Goal: Task Accomplishment & Management: Use online tool/utility

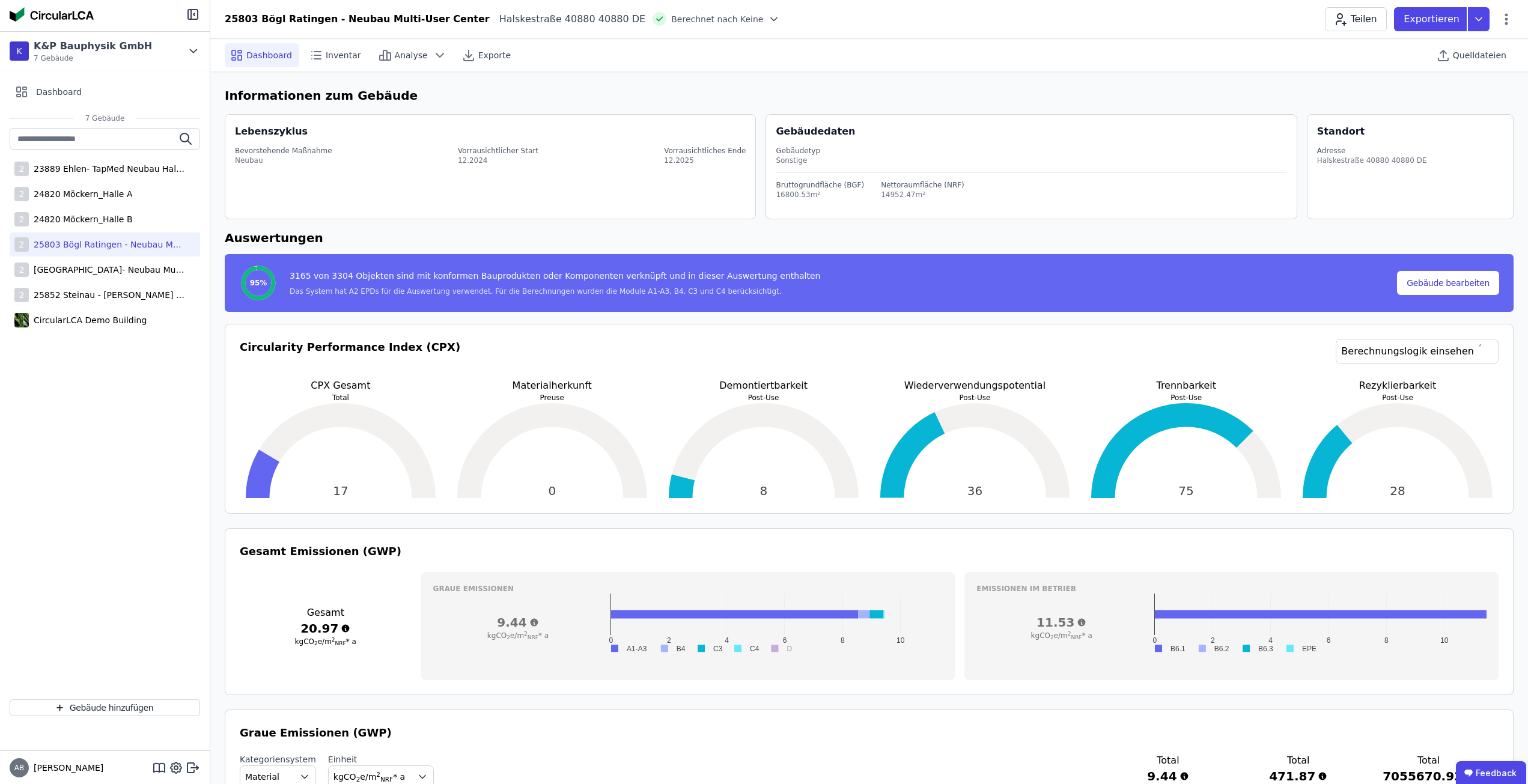
click at [127, 248] on div "25803 Bögl Ratingen - Neubau Multi-User Center" at bounding box center [107, 244] width 157 height 12
click at [1493, 63] on div "Quelldateien" at bounding box center [1472, 55] width 83 height 24
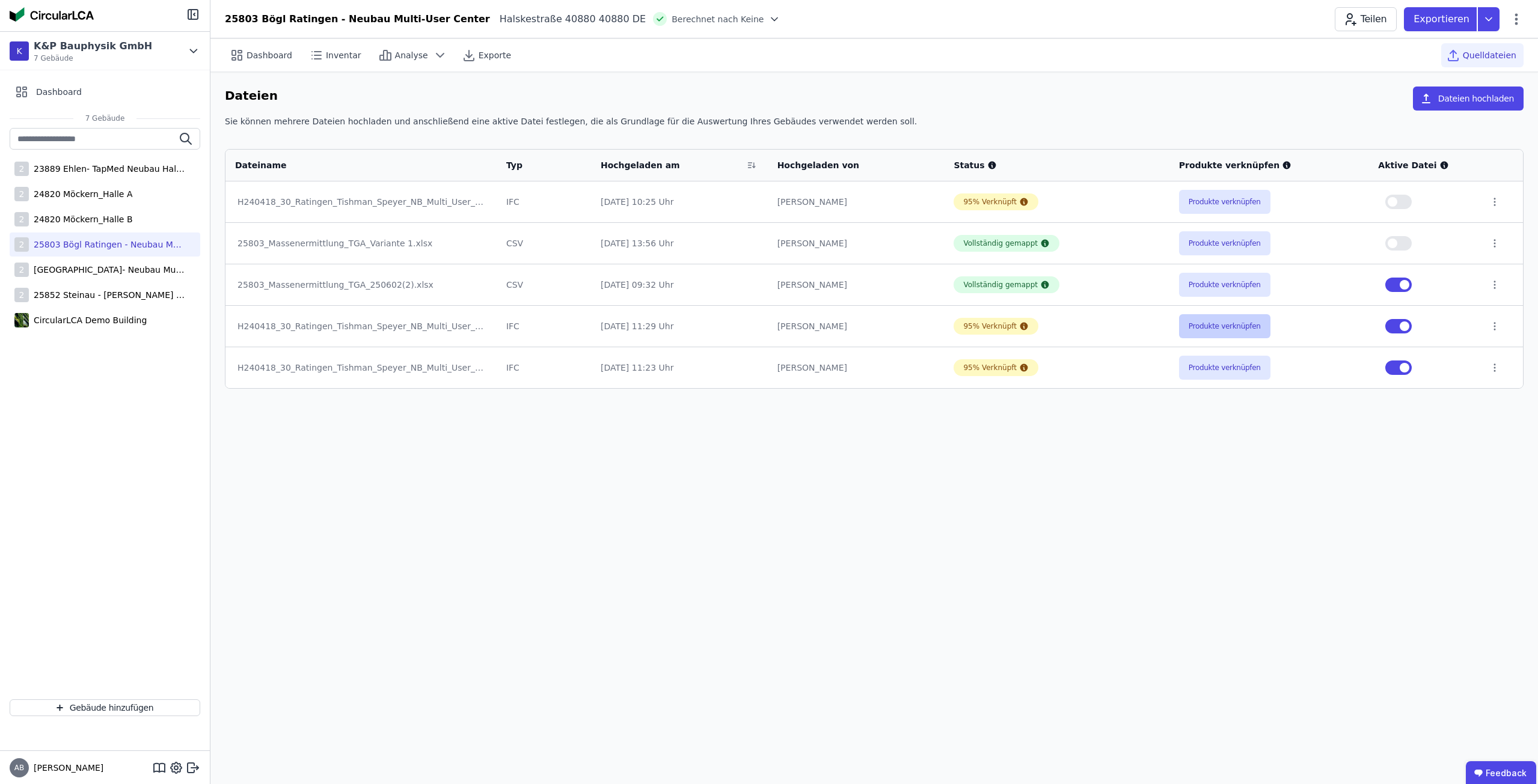
click at [1233, 331] on button "Produkte verknüpfen" at bounding box center [1224, 326] width 91 height 24
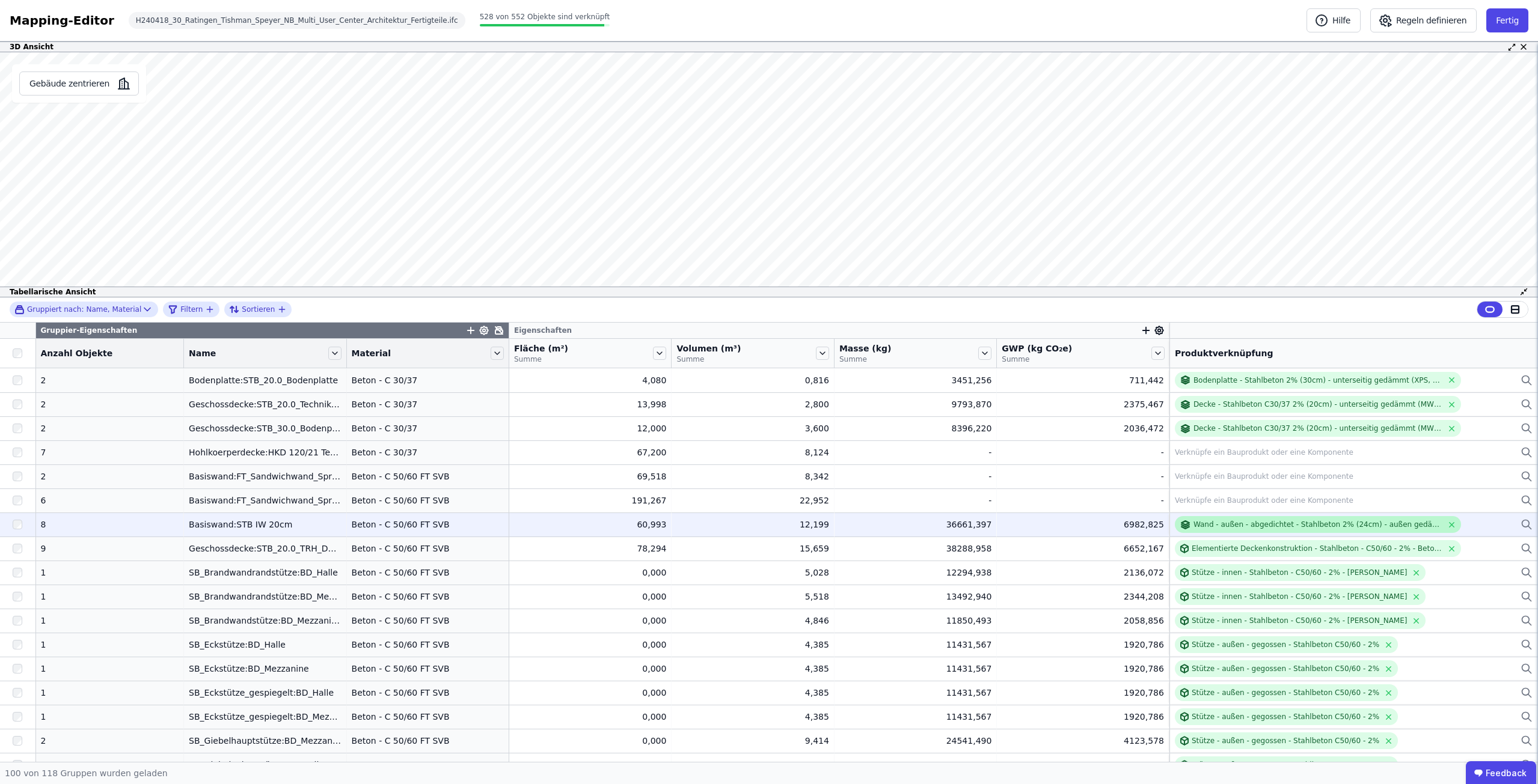
click at [1268, 522] on div "Wand - außen - abgedichtet - Stahlbeton 2% (24cm) - außen gedämmt (XPS, 12cm)" at bounding box center [1317, 525] width 249 height 10
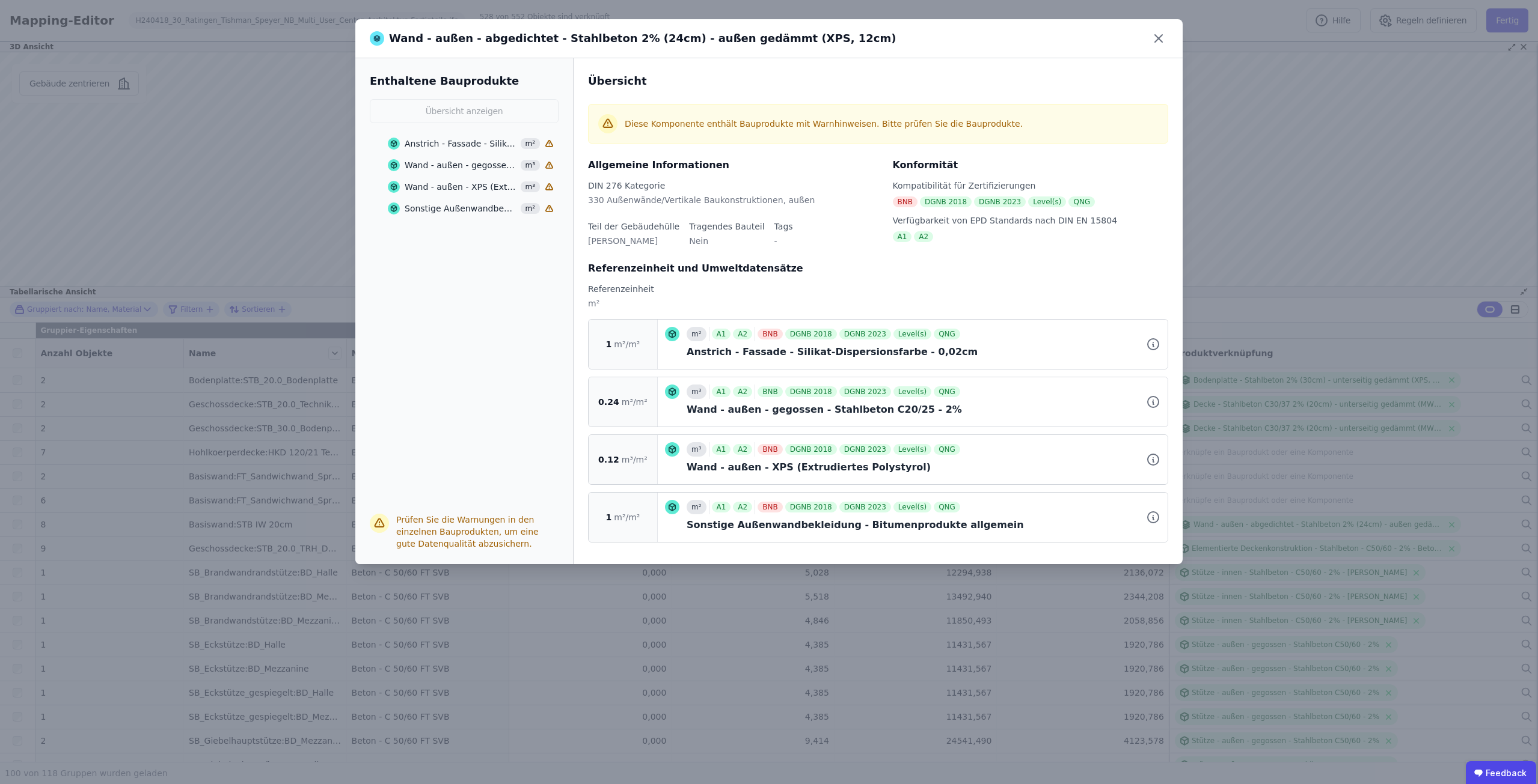
click at [454, 168] on div "Wand - außen - gegossen - Stahlbeton C20/25 - 2%" at bounding box center [460, 165] width 112 height 12
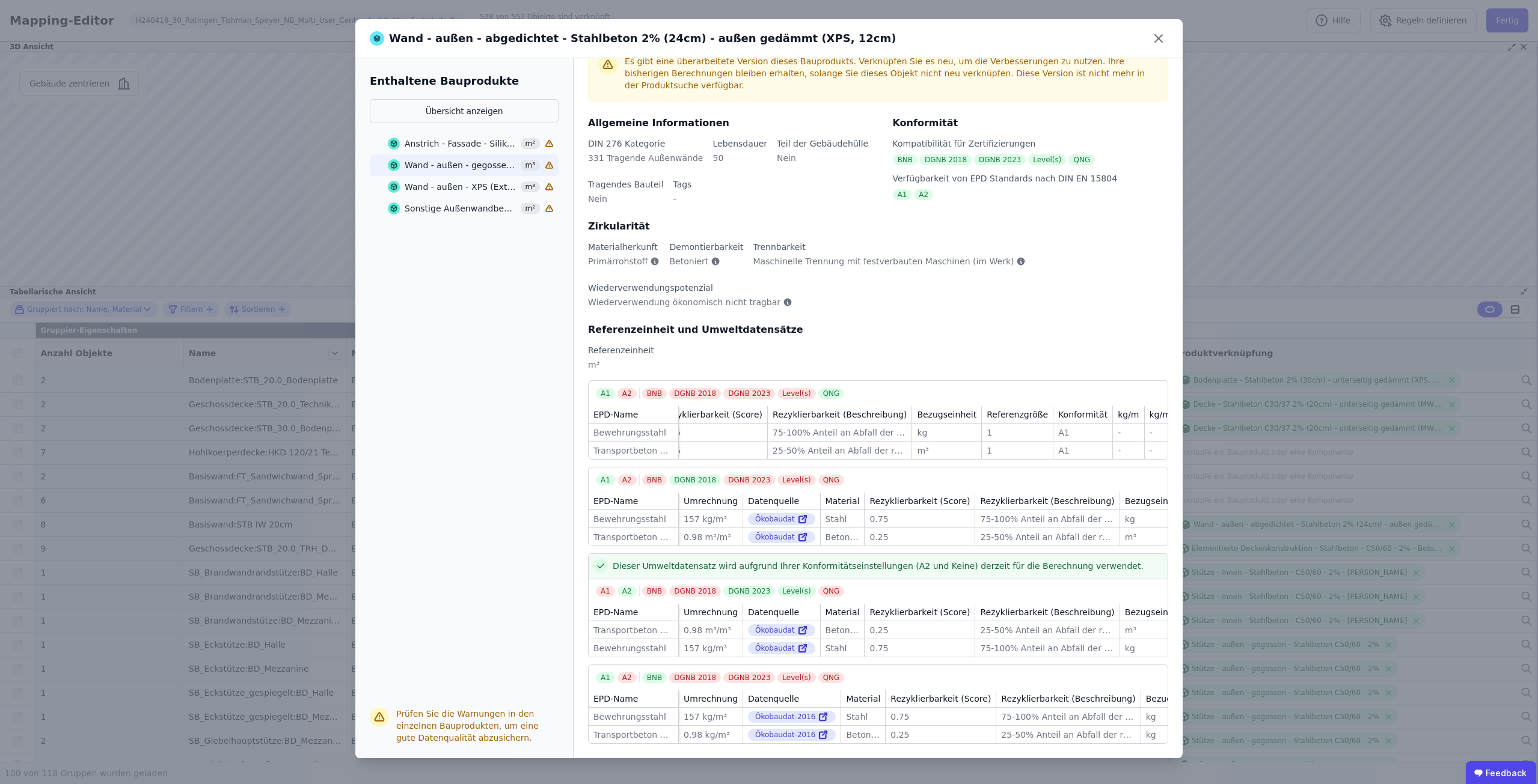
scroll to position [61, 0]
click at [658, 445] on div "Transportbeton C20/25" at bounding box center [633, 451] width 80 height 12
click at [804, 645] on icon at bounding box center [805, 646] width 3 height 3
click at [799, 627] on icon at bounding box center [802, 630] width 7 height 7
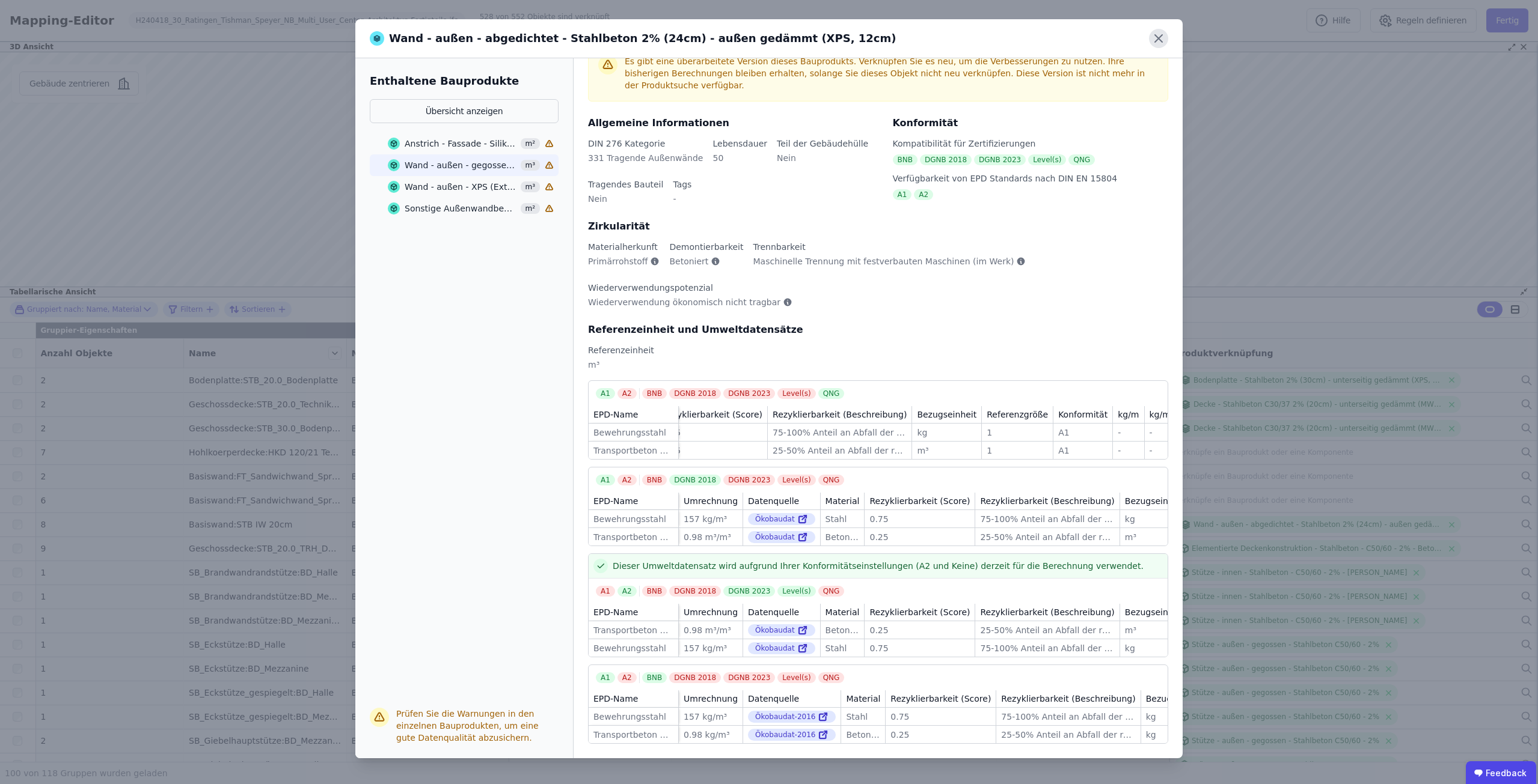
click at [1164, 37] on icon at bounding box center [1158, 38] width 19 height 19
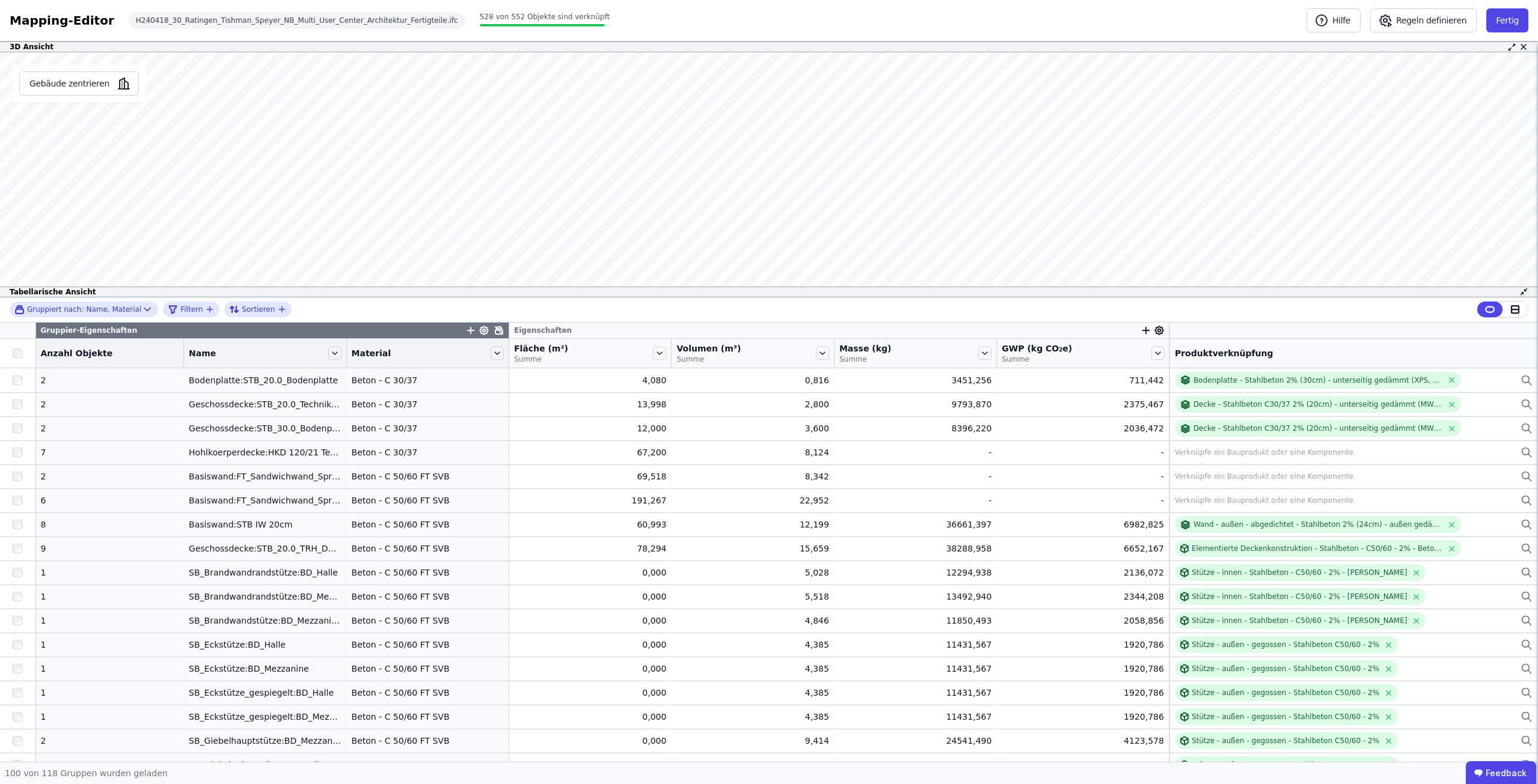
scroll to position [0, 0]
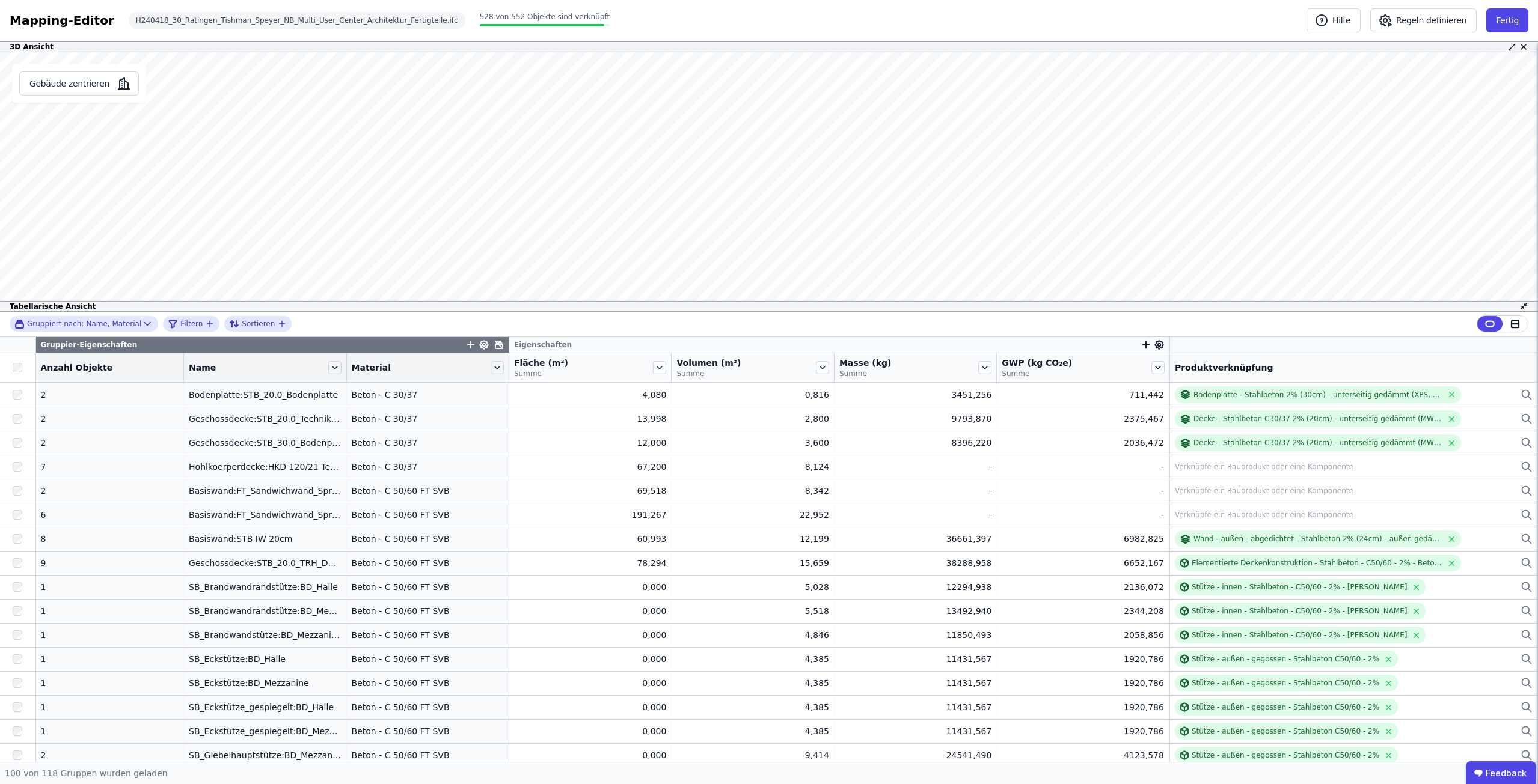
click at [680, 272] on div "3D Ansicht Gebäude zentrieren Es sind keine Objektdaten verfügbar Dieses Objekt…" at bounding box center [769, 402] width 1538 height 721
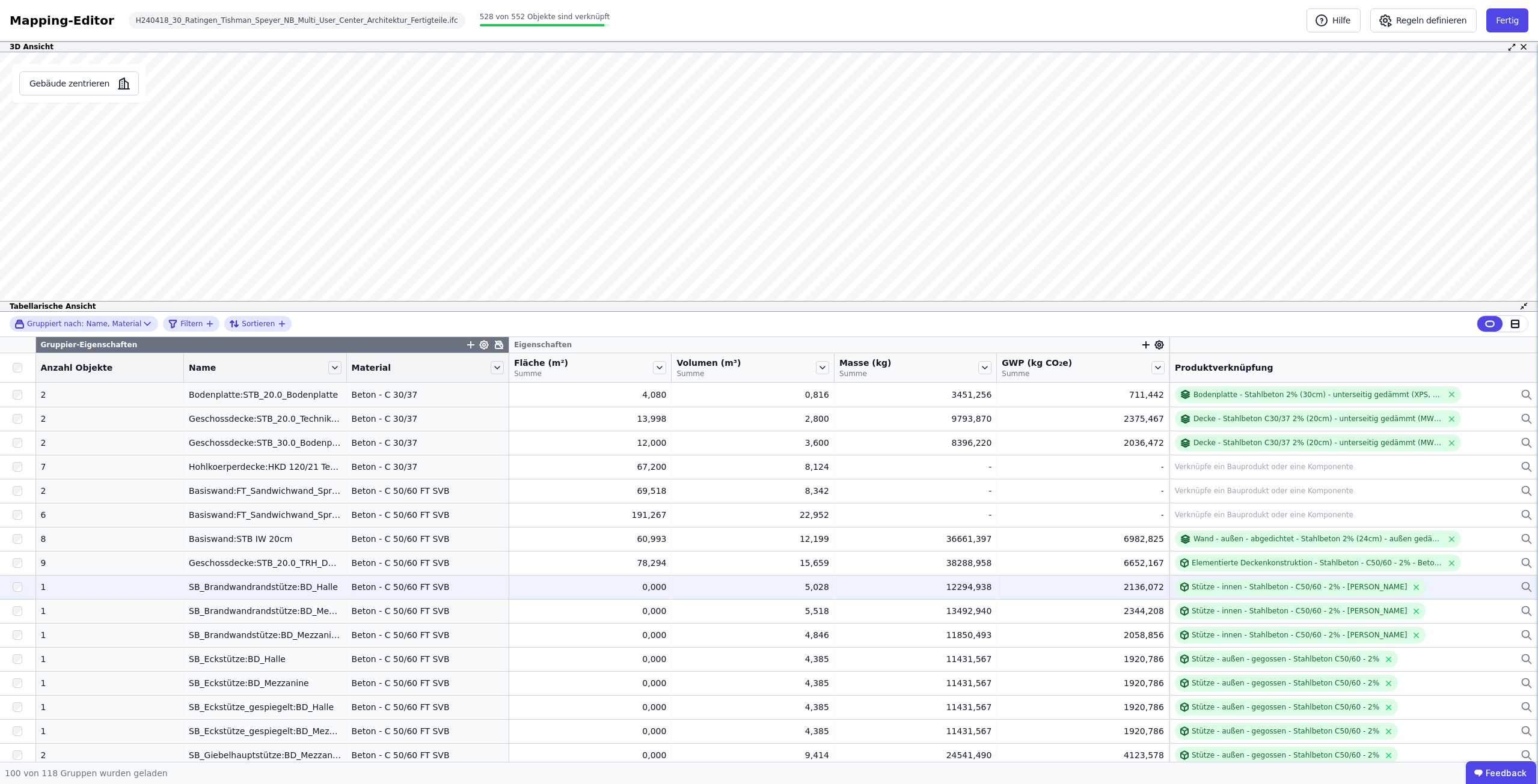
click at [1481, 592] on div "Stütze - innen - Stahlbeton - C50/60 - 2% - [PERSON_NAME]" at bounding box center [1353, 587] width 358 height 17
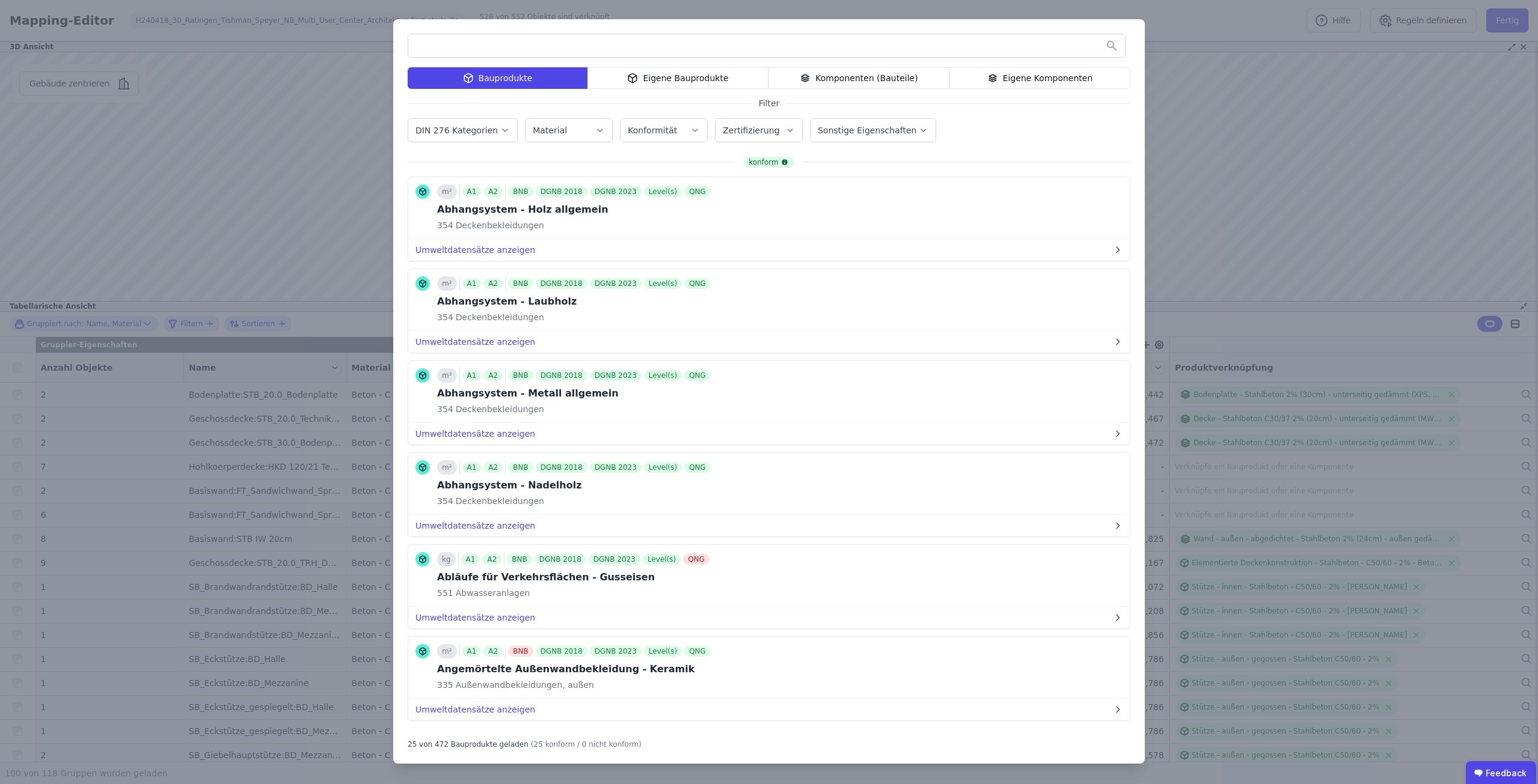
click at [603, 51] on input "text" at bounding box center [766, 45] width 716 height 22
type input "******"
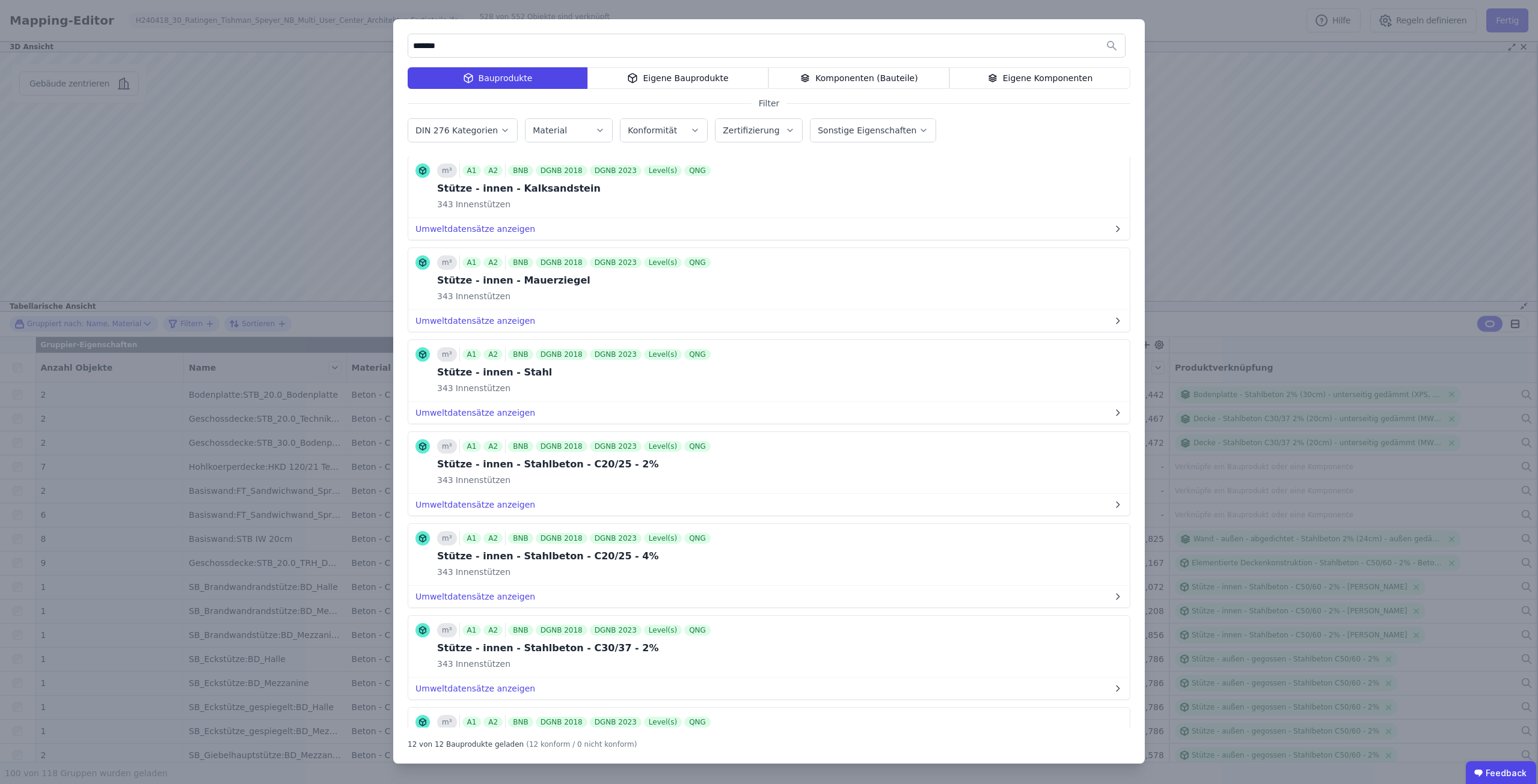
scroll to position [569, 0]
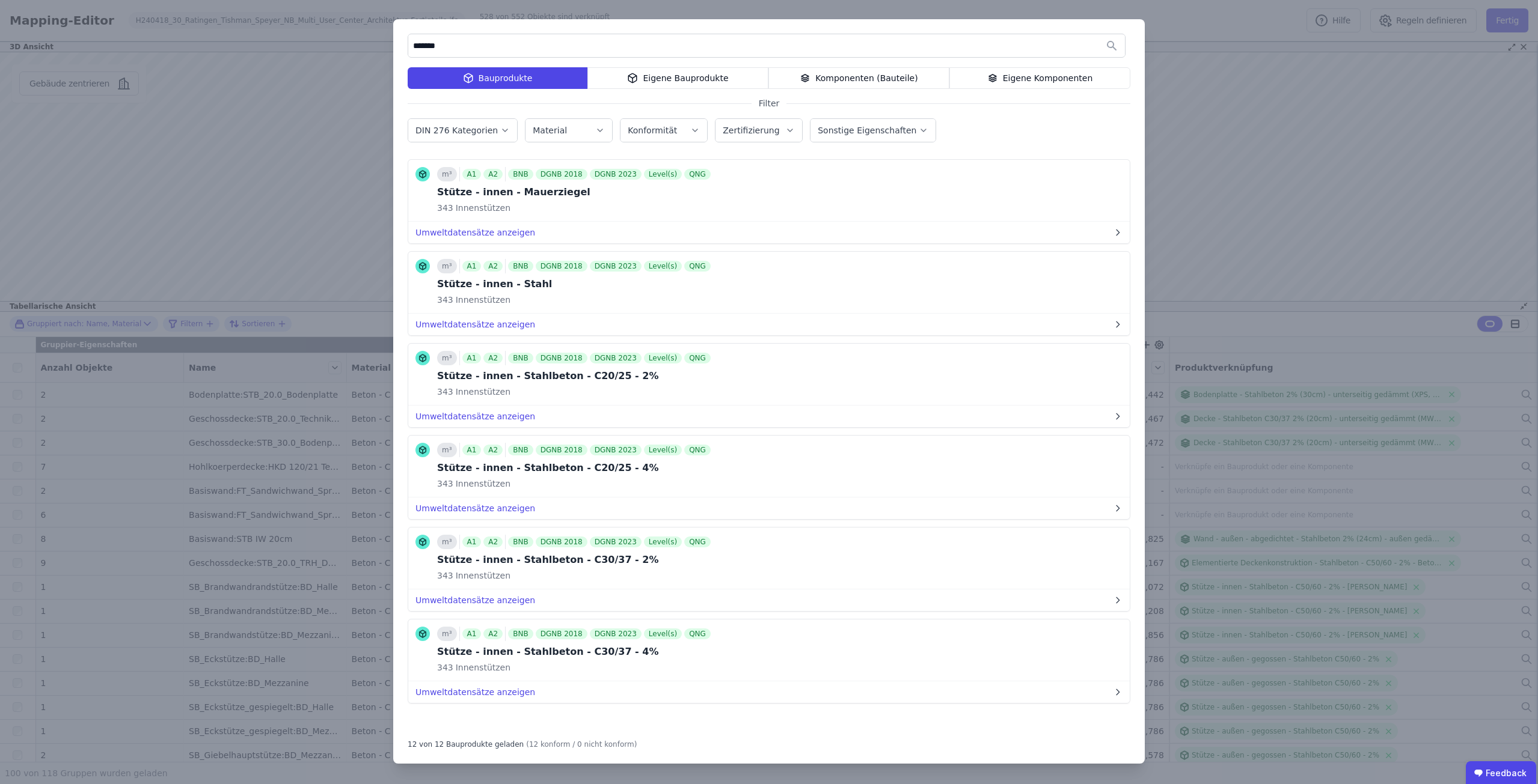
click at [1253, 118] on div "****** Bauprodukte Eigene Bauprodukte Komponenten (Bauteile) Eigene Komponenten…" at bounding box center [769, 392] width 1538 height 784
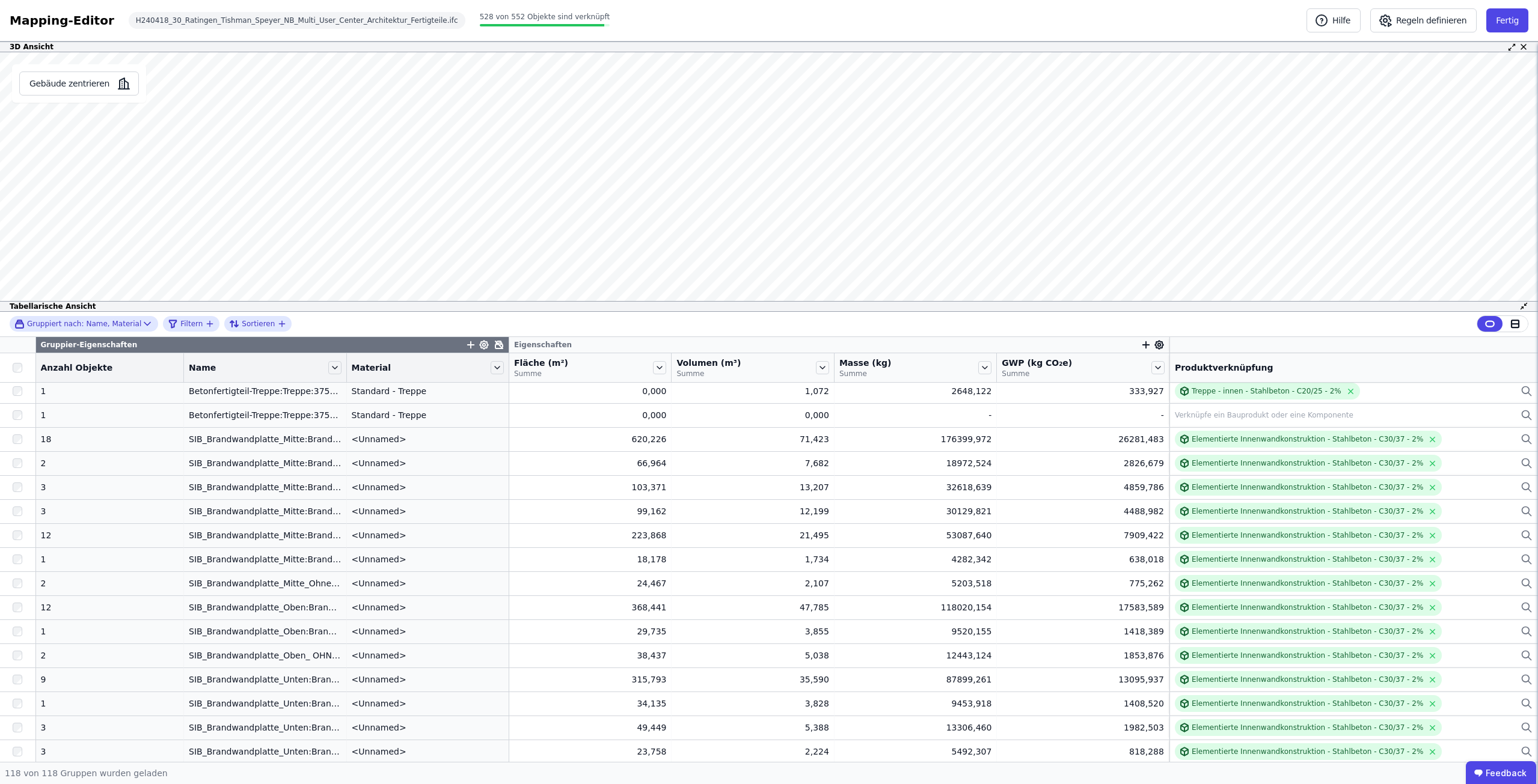
scroll to position [2458, 0]
click at [1512, 20] on button "Fertig" at bounding box center [1507, 20] width 42 height 24
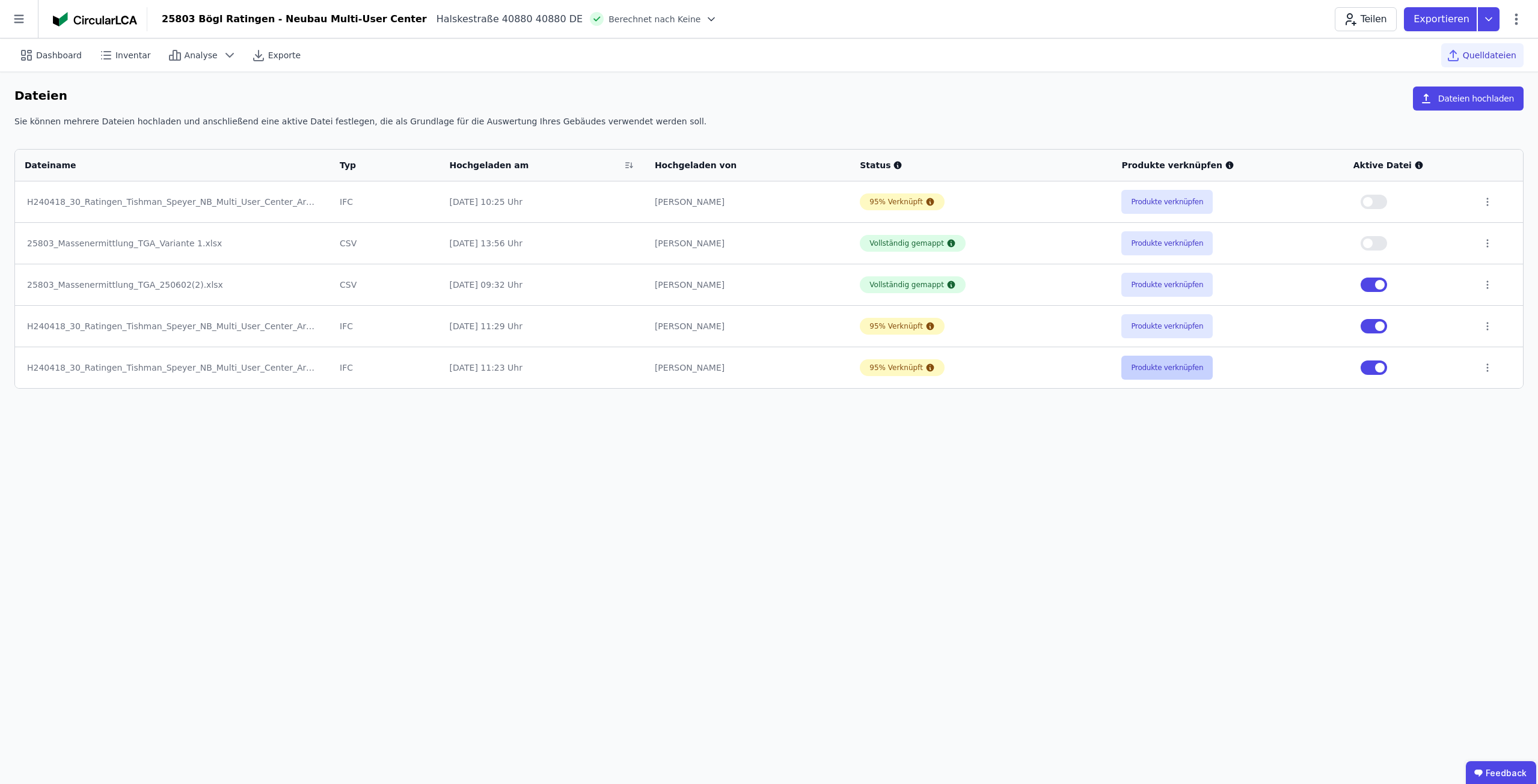
click at [1143, 373] on button "Produkte verknüpfen" at bounding box center [1166, 367] width 91 height 24
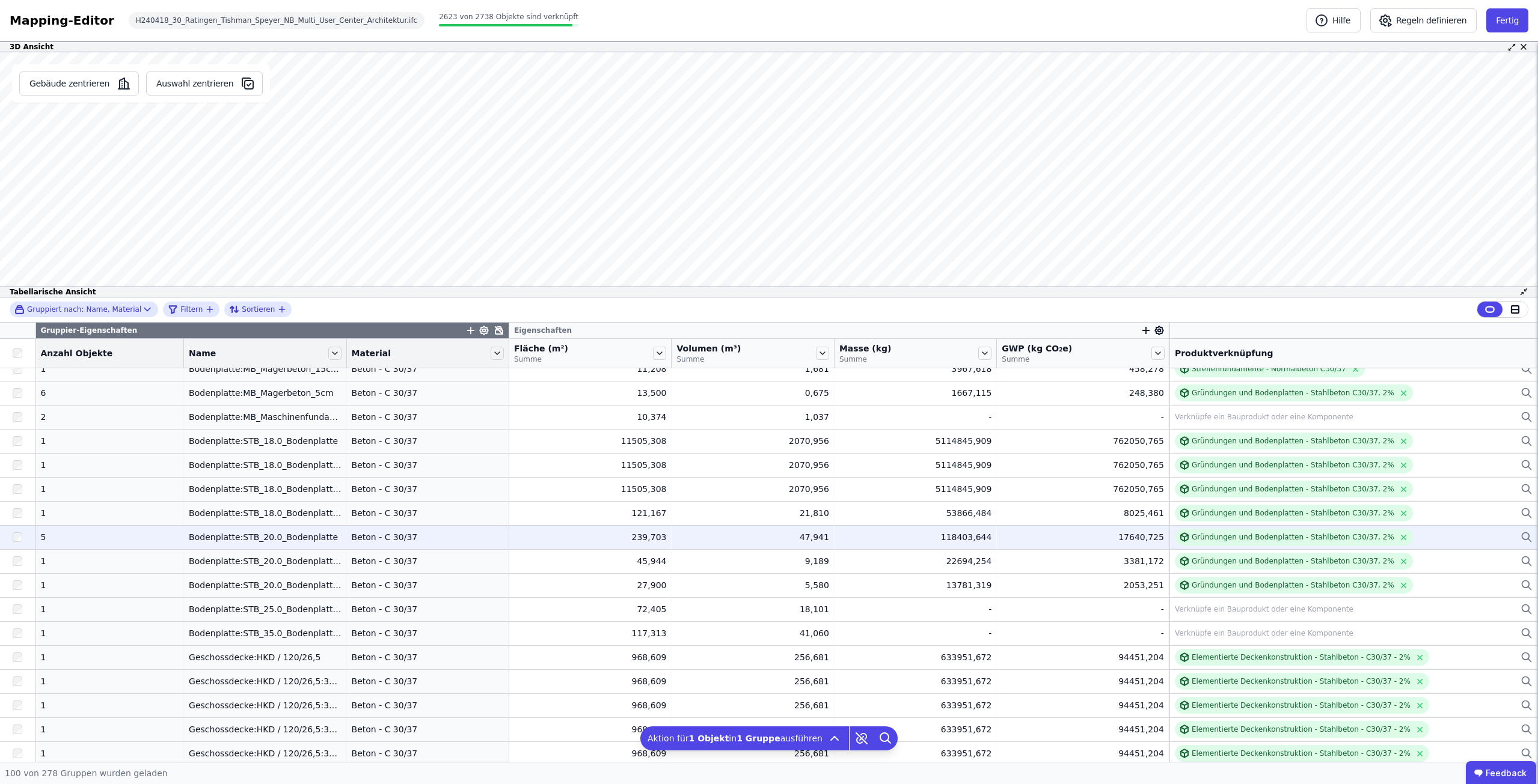
scroll to position [1262, 0]
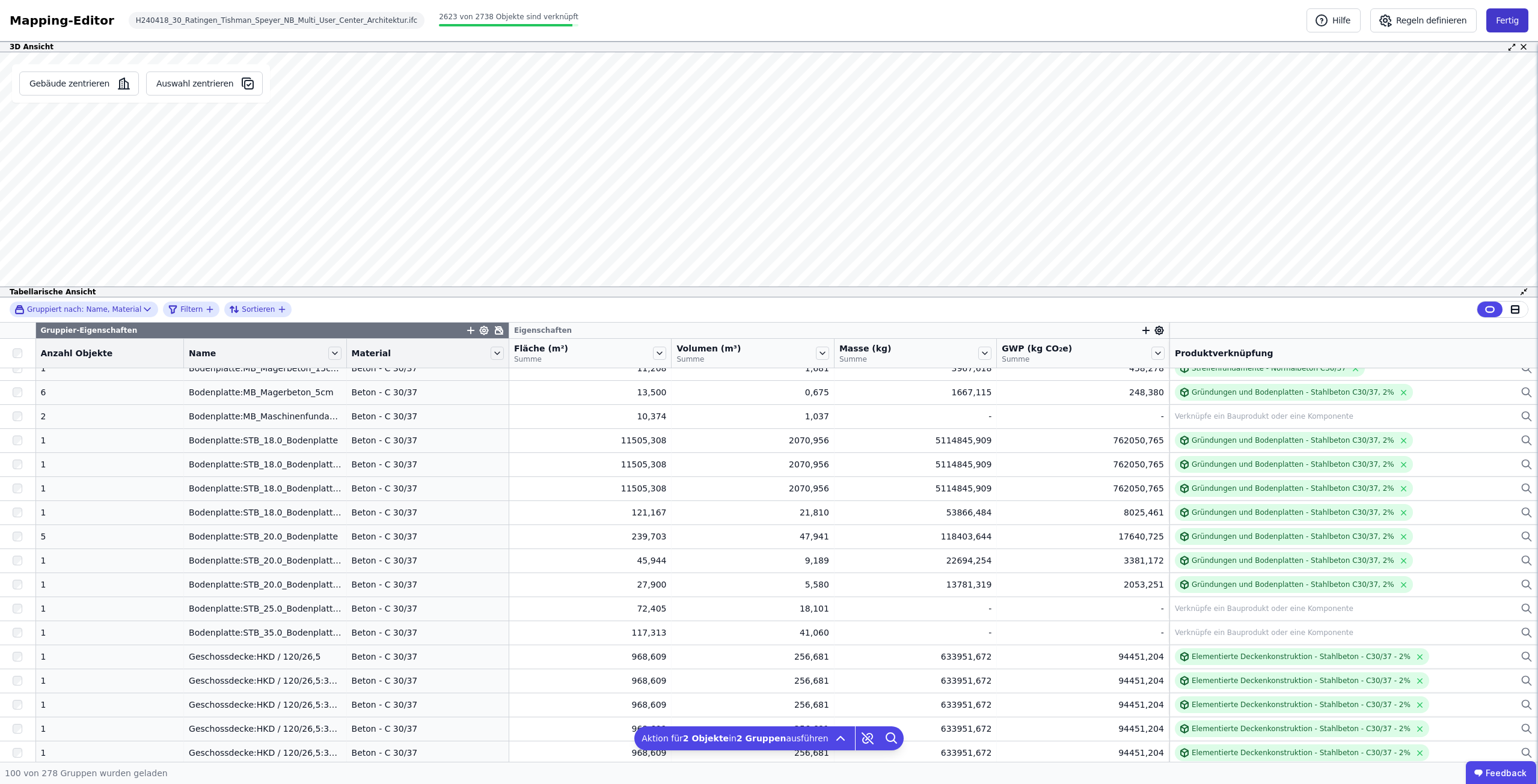
click at [1510, 19] on button "Fertig" at bounding box center [1507, 20] width 42 height 24
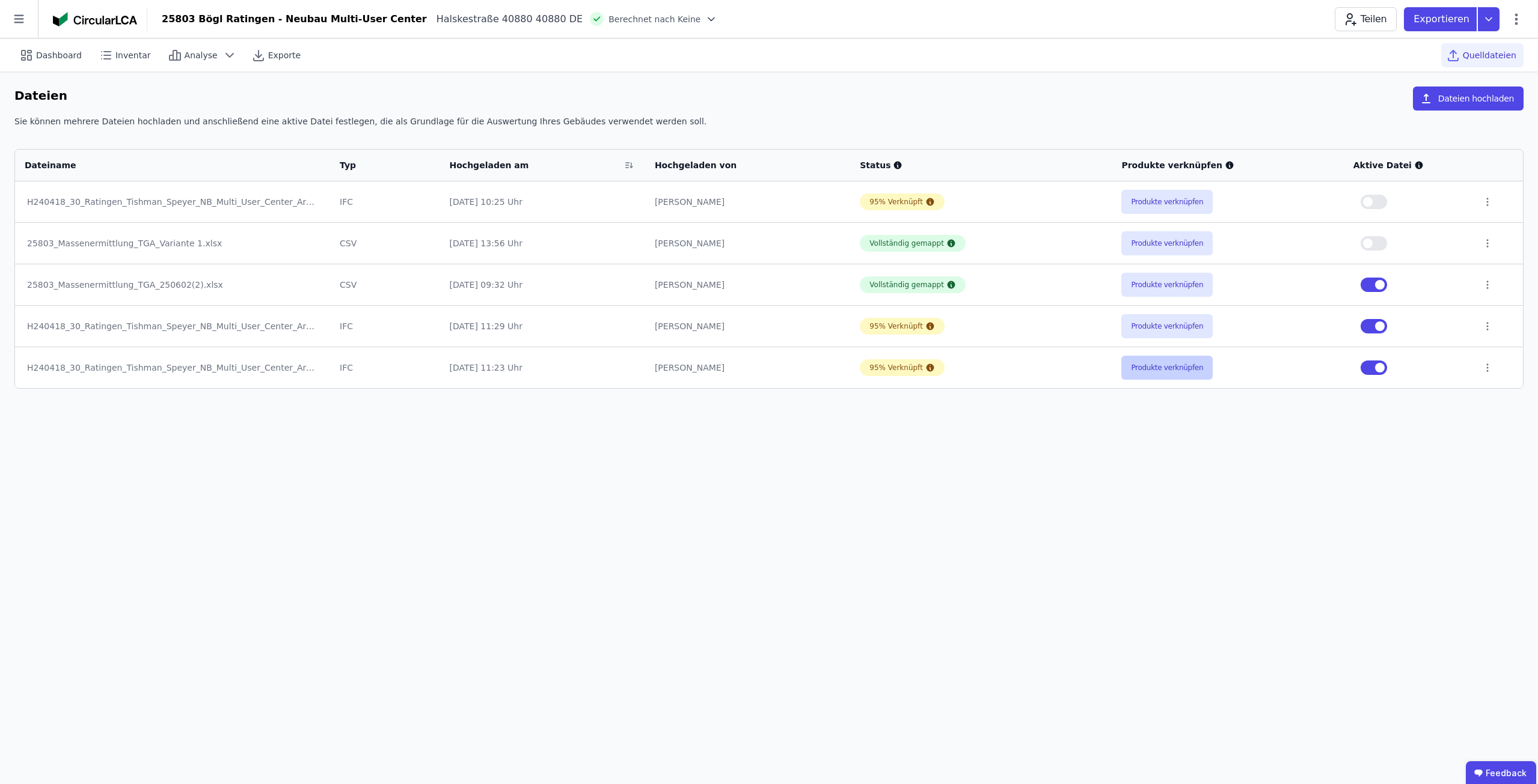
click at [1174, 366] on button "Produkte verknüpfen" at bounding box center [1166, 367] width 91 height 24
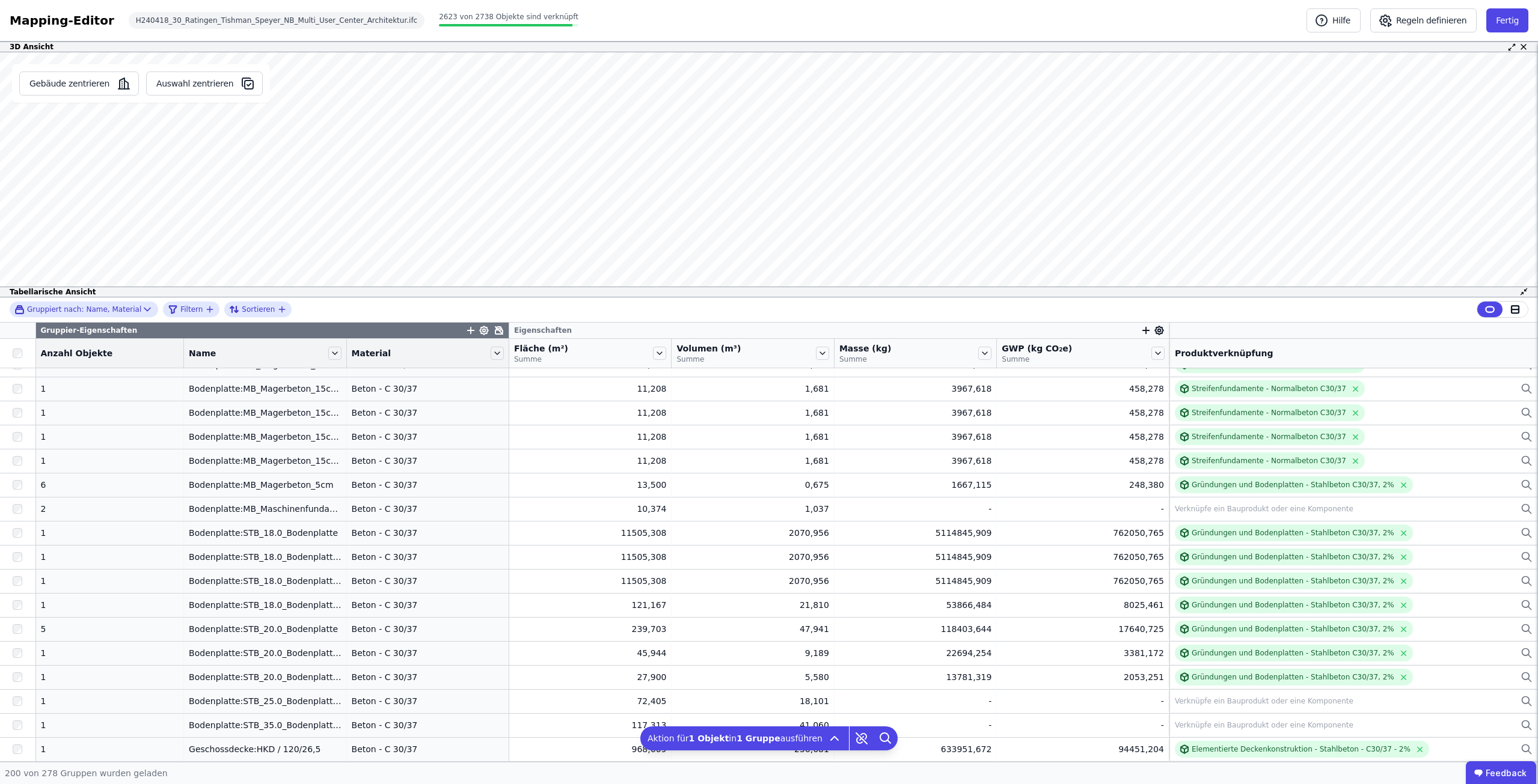
scroll to position [1349, 0]
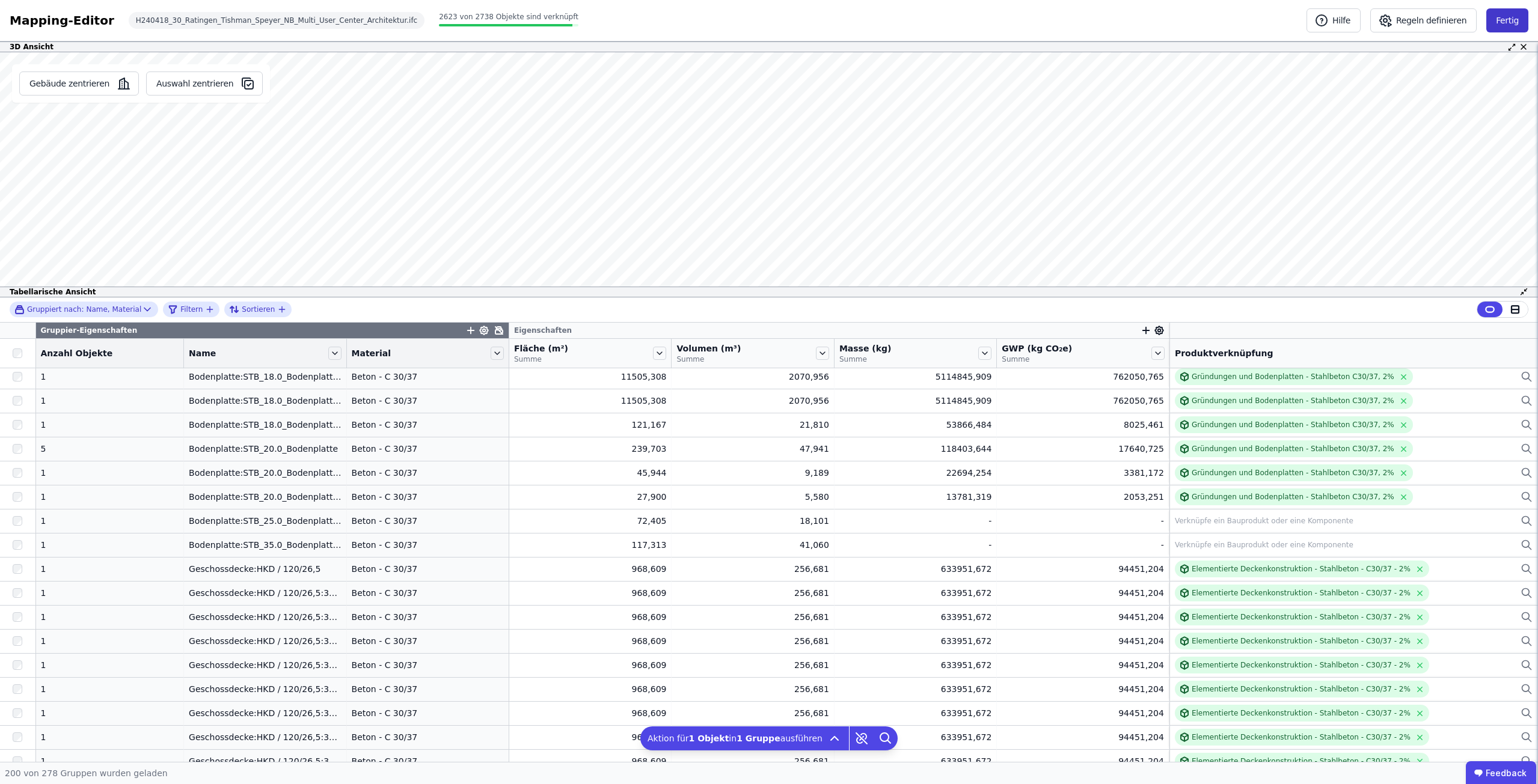
click at [1502, 23] on button "Fertig" at bounding box center [1507, 20] width 42 height 24
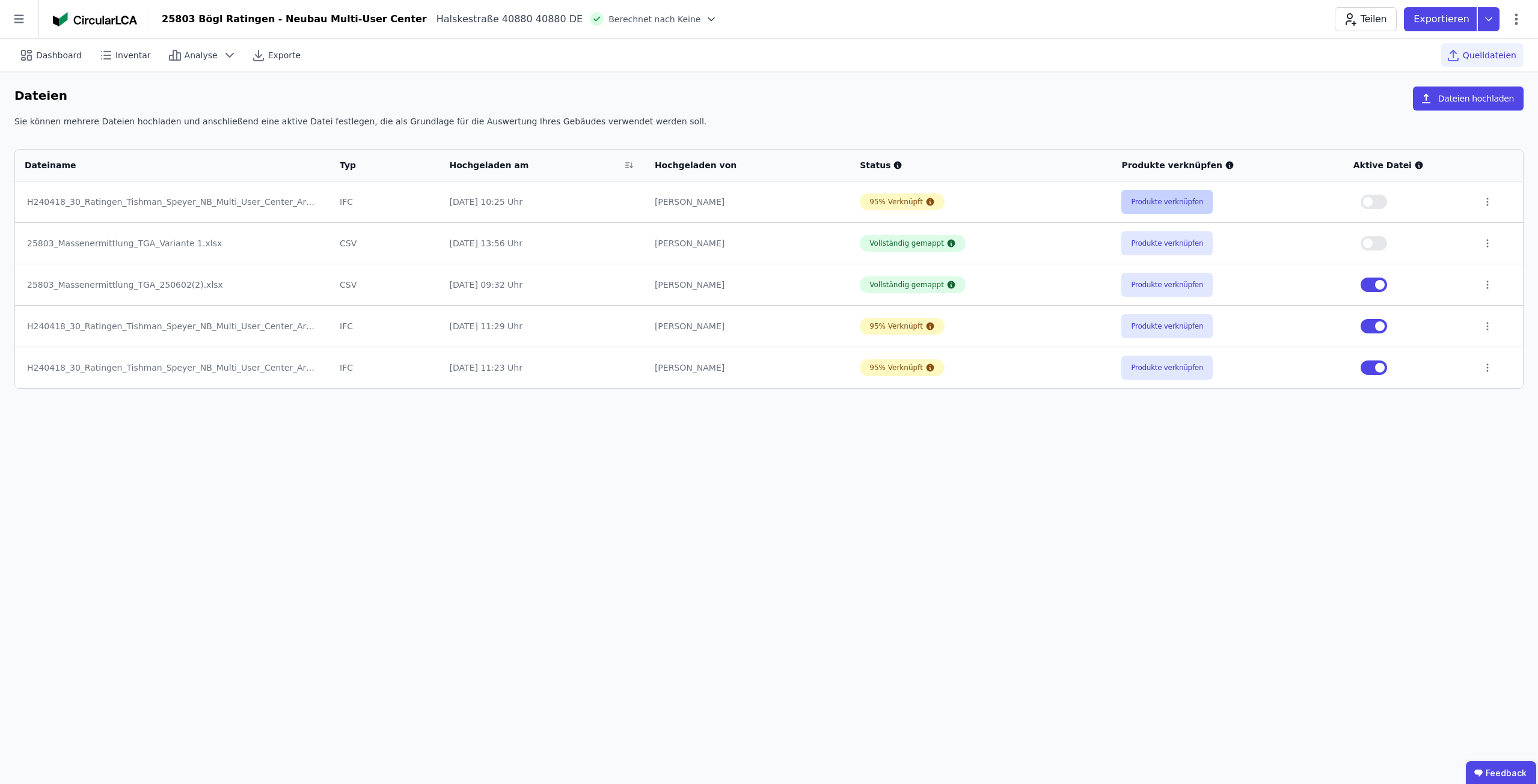
click at [1198, 190] on button "Produkte verknüpfen" at bounding box center [1166, 202] width 91 height 24
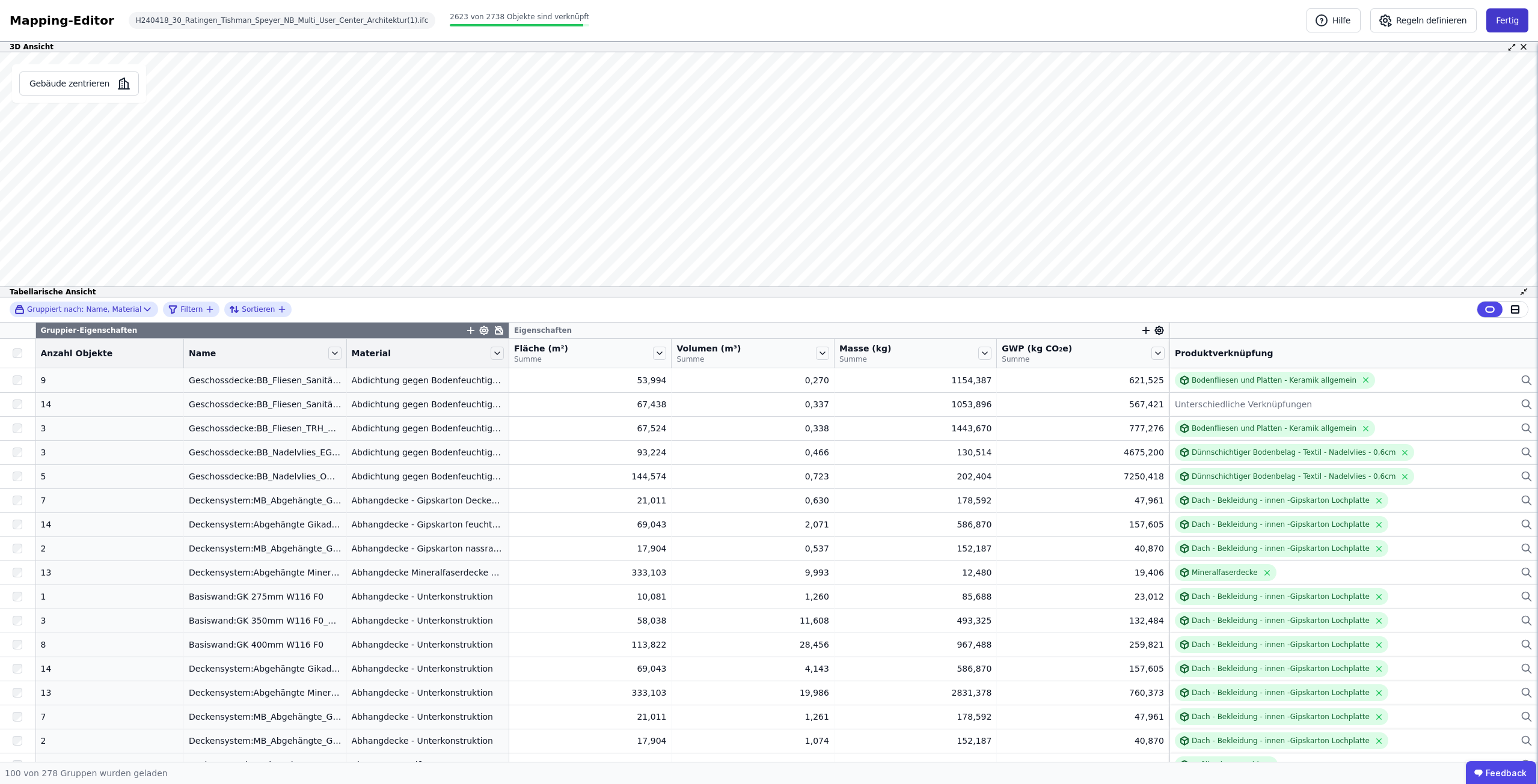
click at [1500, 18] on button "Fertig" at bounding box center [1507, 20] width 42 height 24
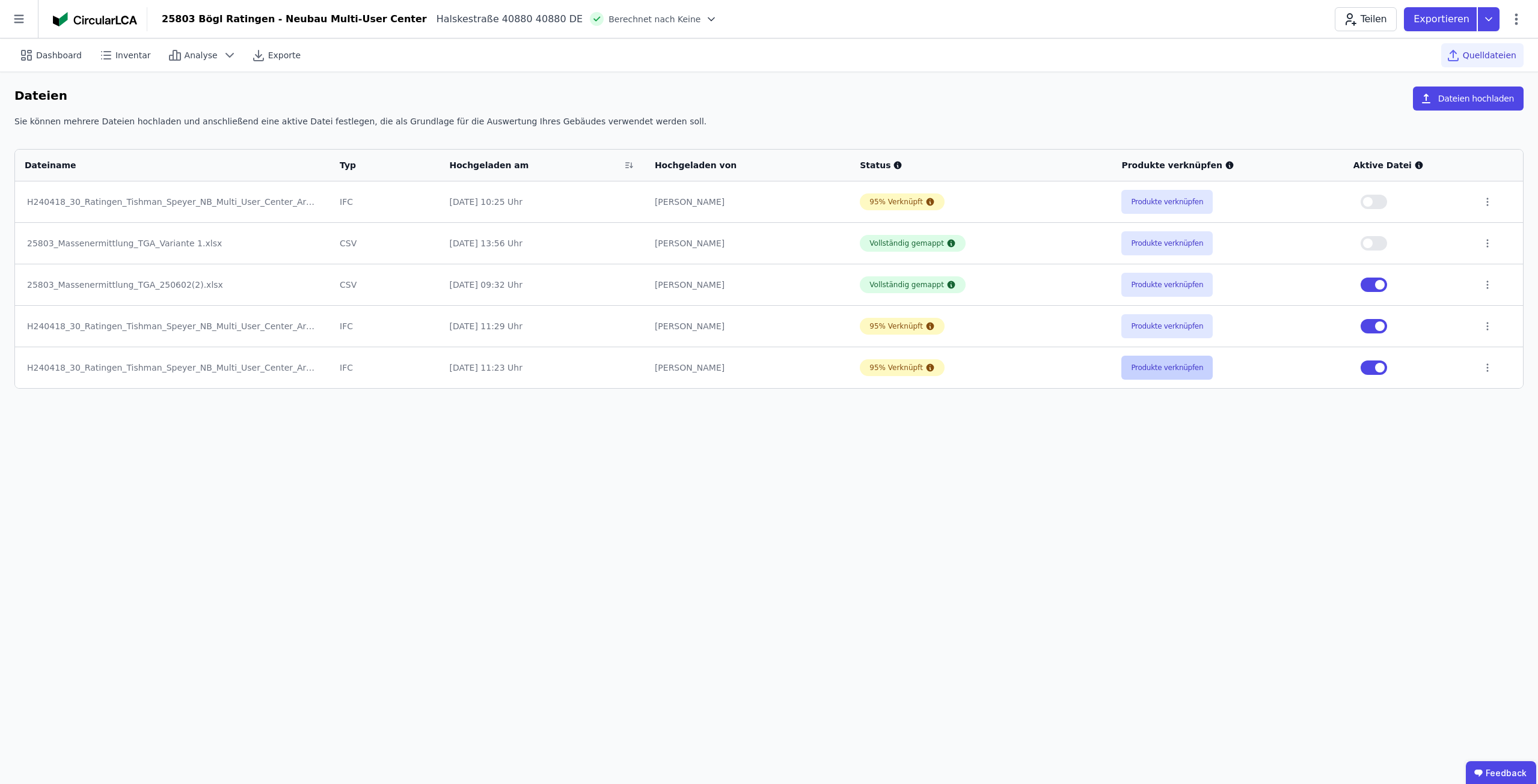
click at [1179, 364] on button "Produkte verknüpfen" at bounding box center [1166, 367] width 91 height 24
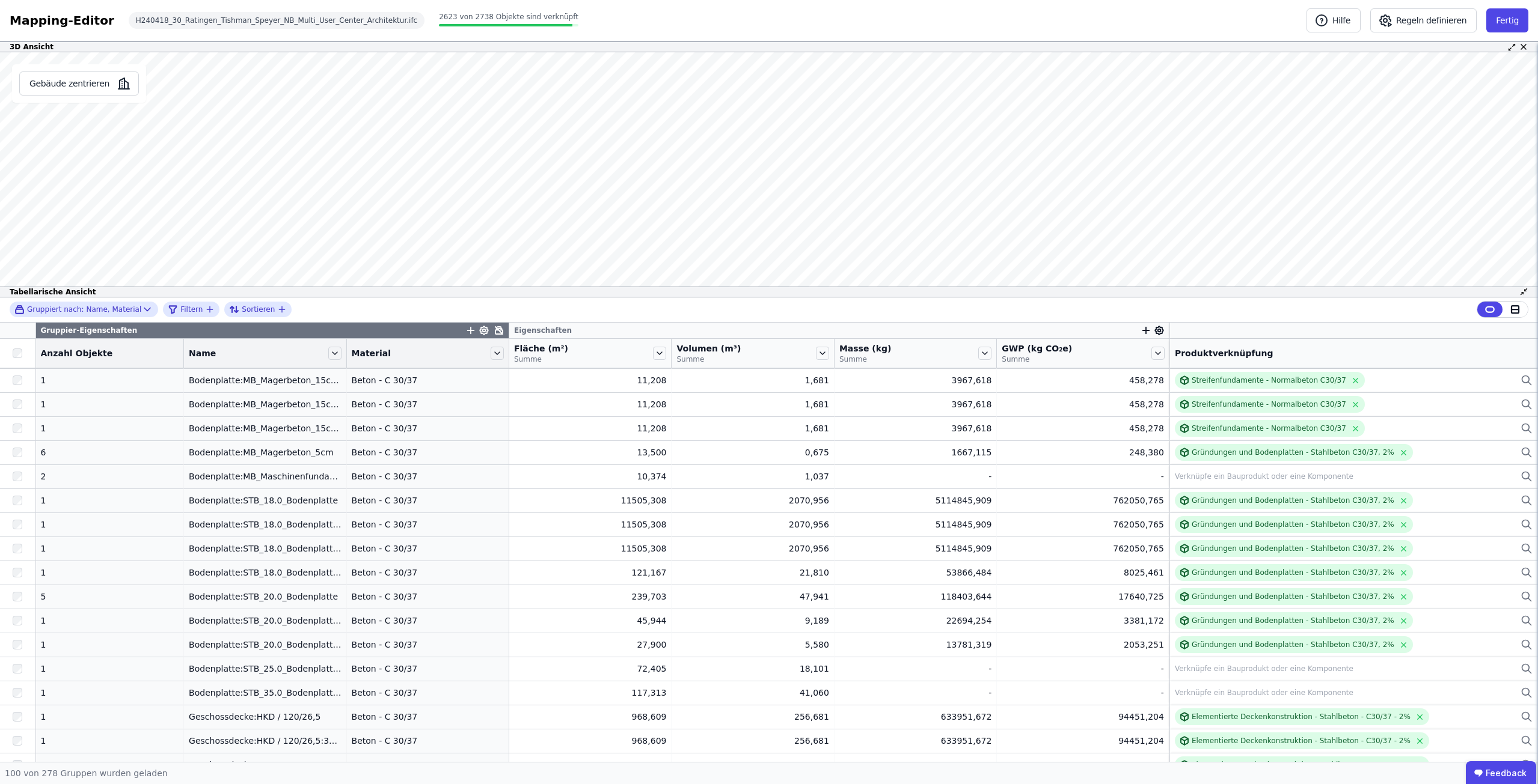
scroll to position [1262, 0]
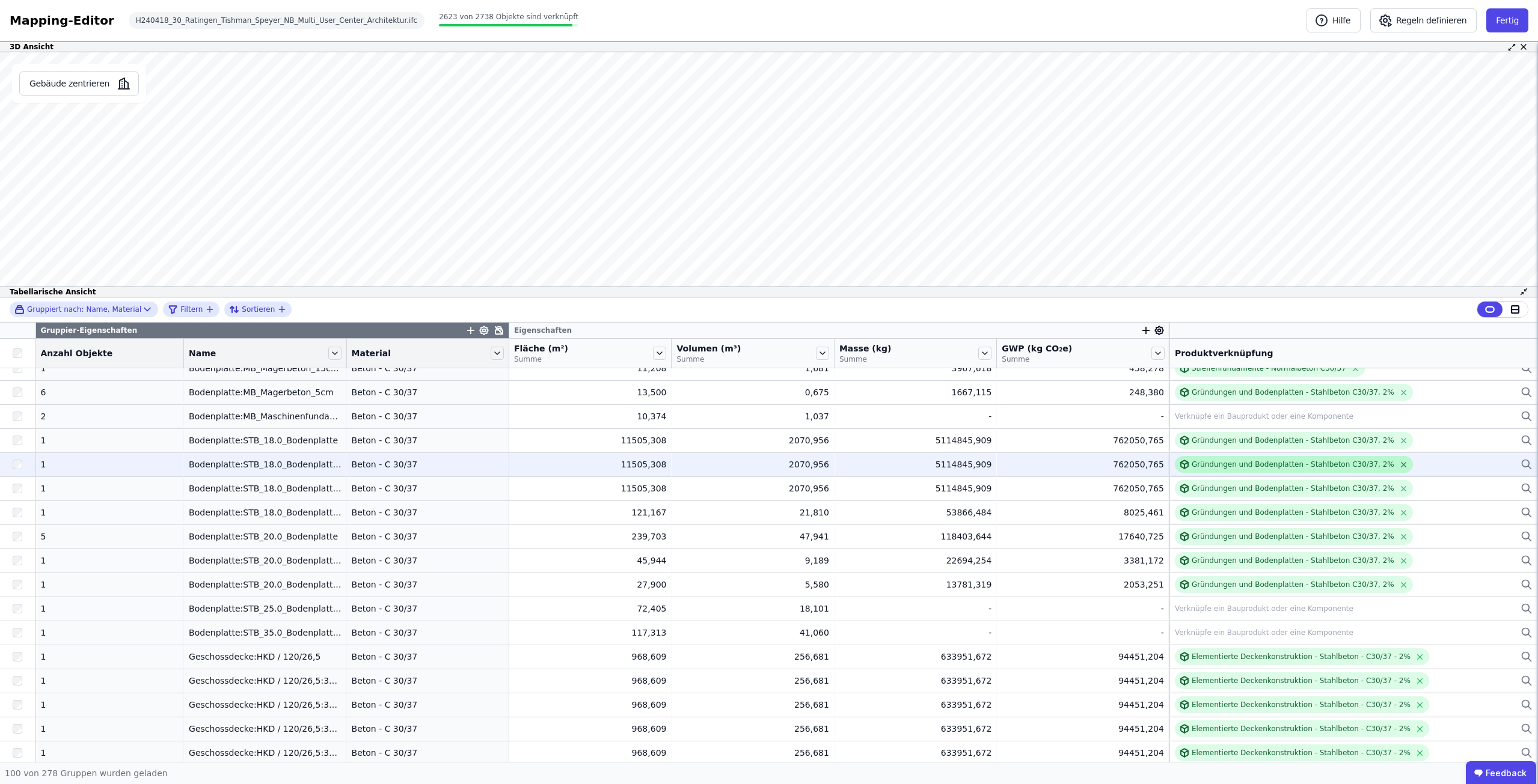
click at [1399, 464] on icon at bounding box center [1402, 464] width 9 height 9
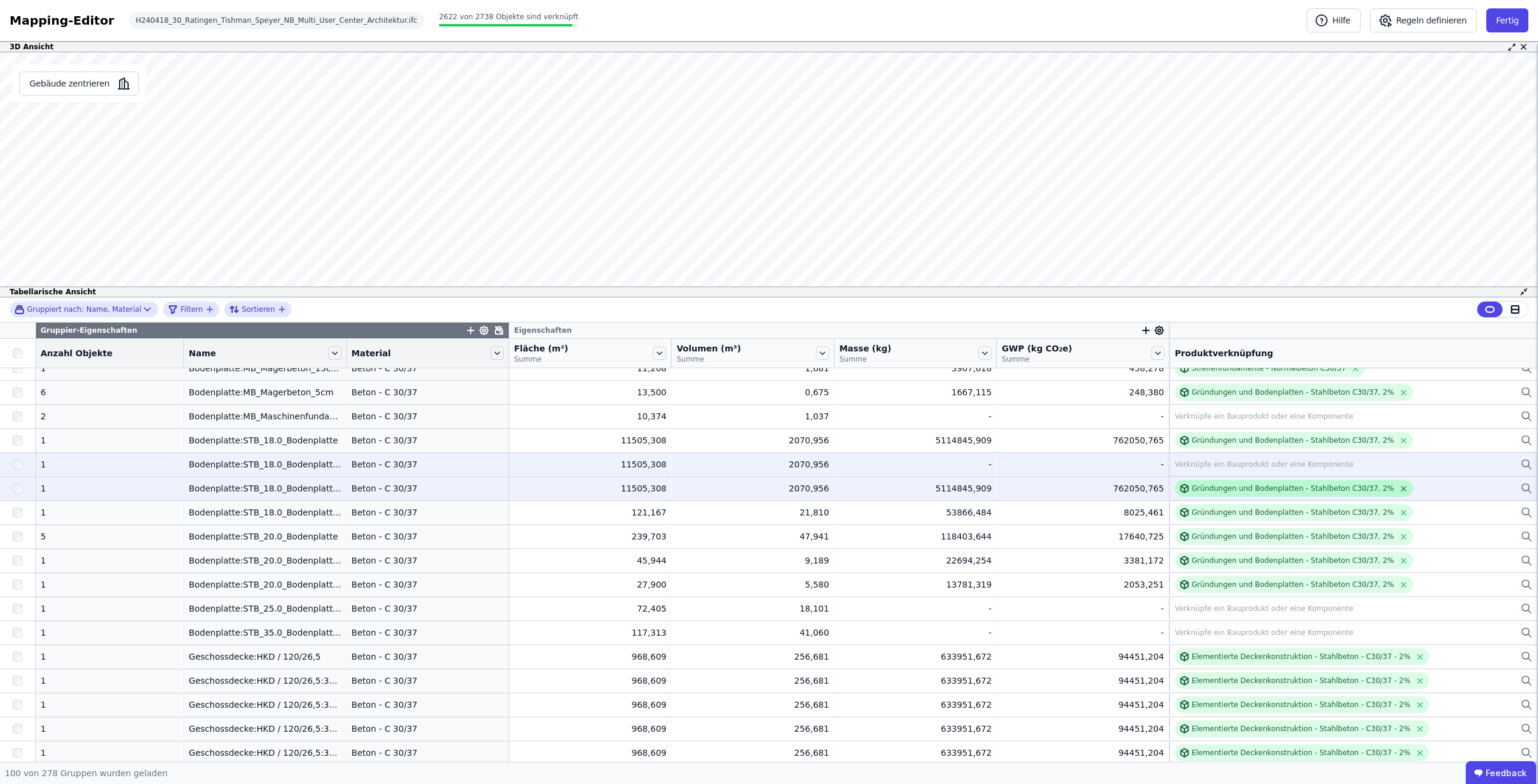
click at [1402, 489] on icon at bounding box center [1403, 488] width 5 height 5
click at [1505, 17] on button "Fertig" at bounding box center [1507, 20] width 42 height 24
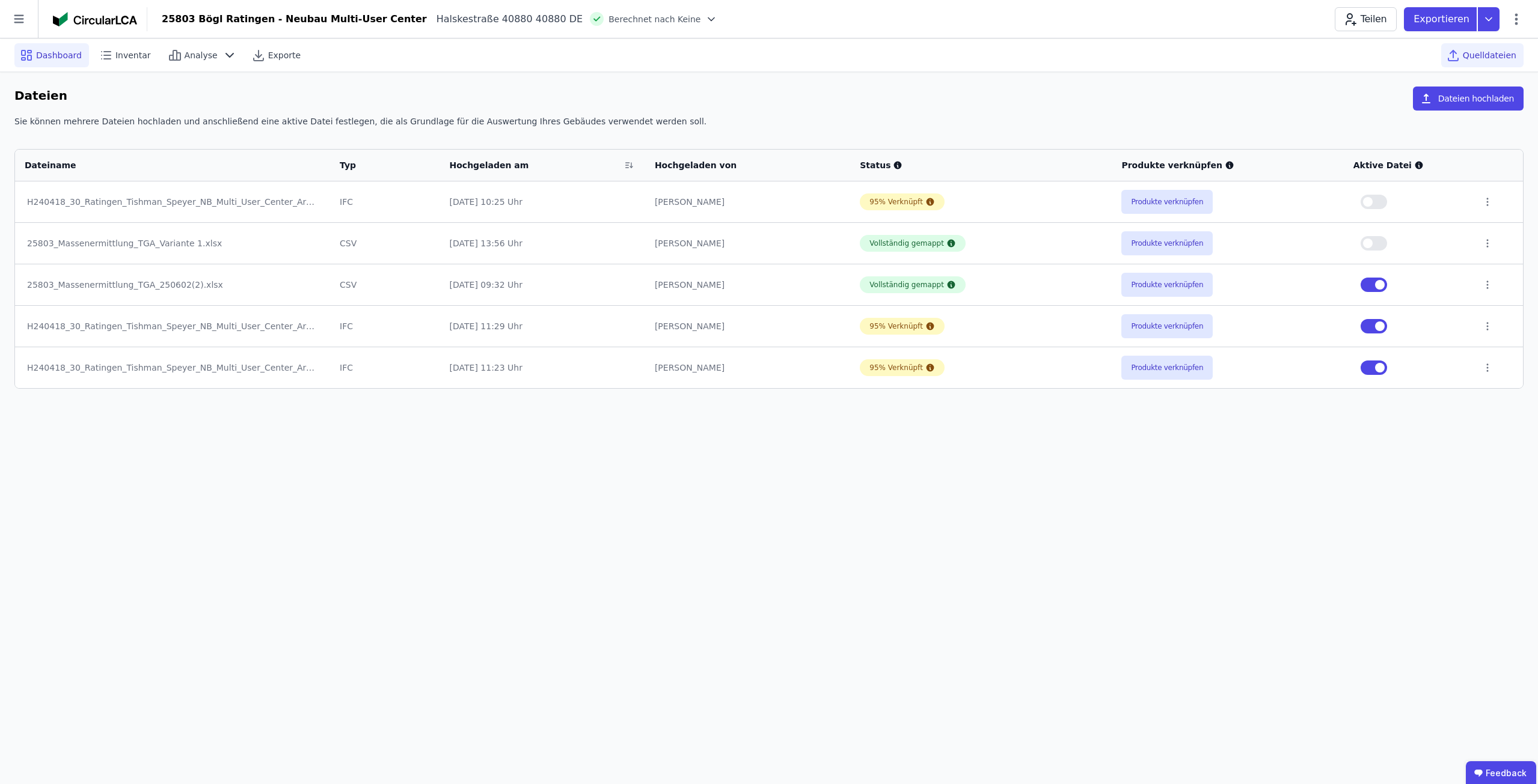
click at [64, 57] on span "Dashboard" at bounding box center [60, 55] width 46 height 12
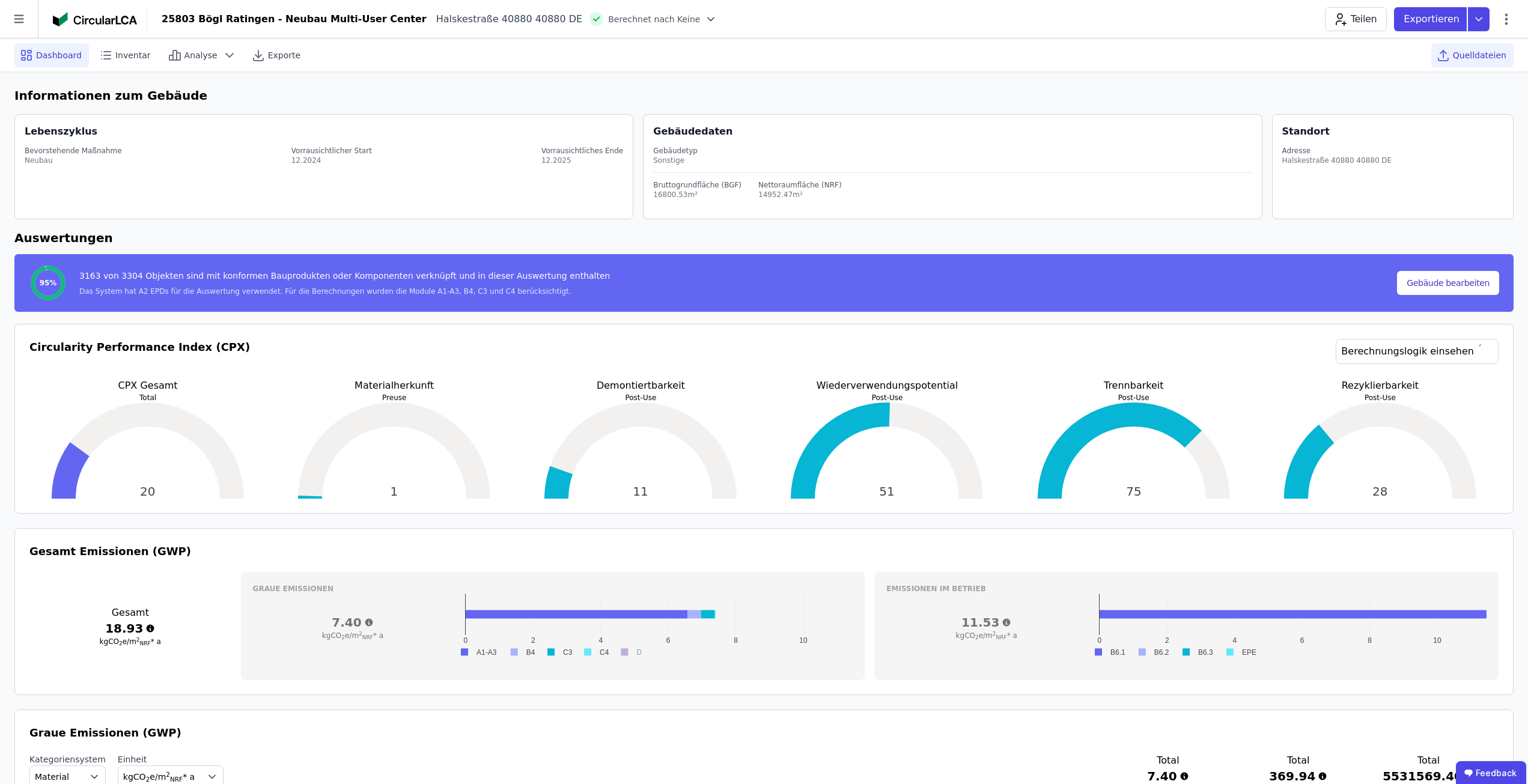
click at [1462, 50] on span "Quelldateien" at bounding box center [1480, 55] width 54 height 12
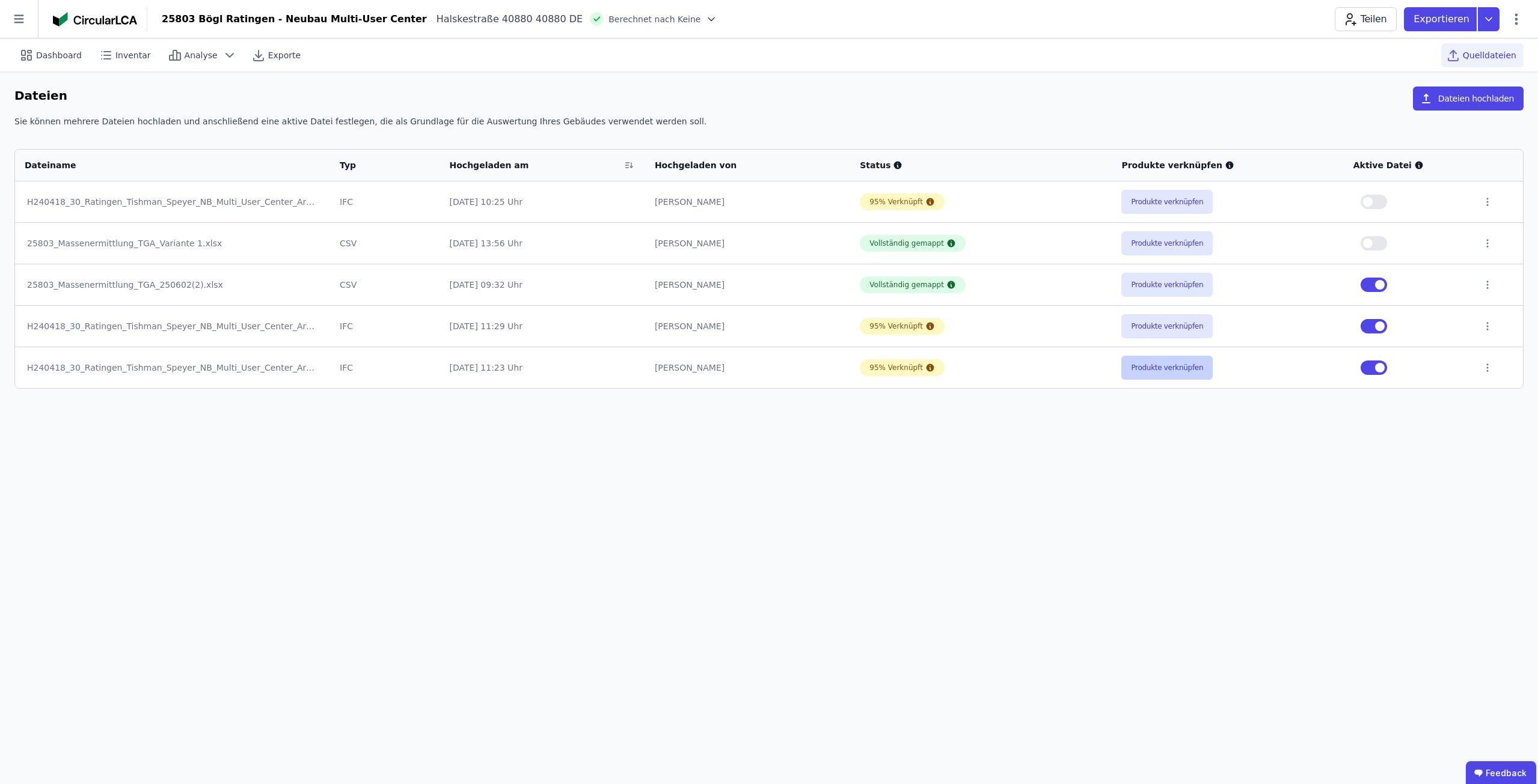
click at [1164, 370] on button "Produkte verknüpfen" at bounding box center [1166, 367] width 91 height 24
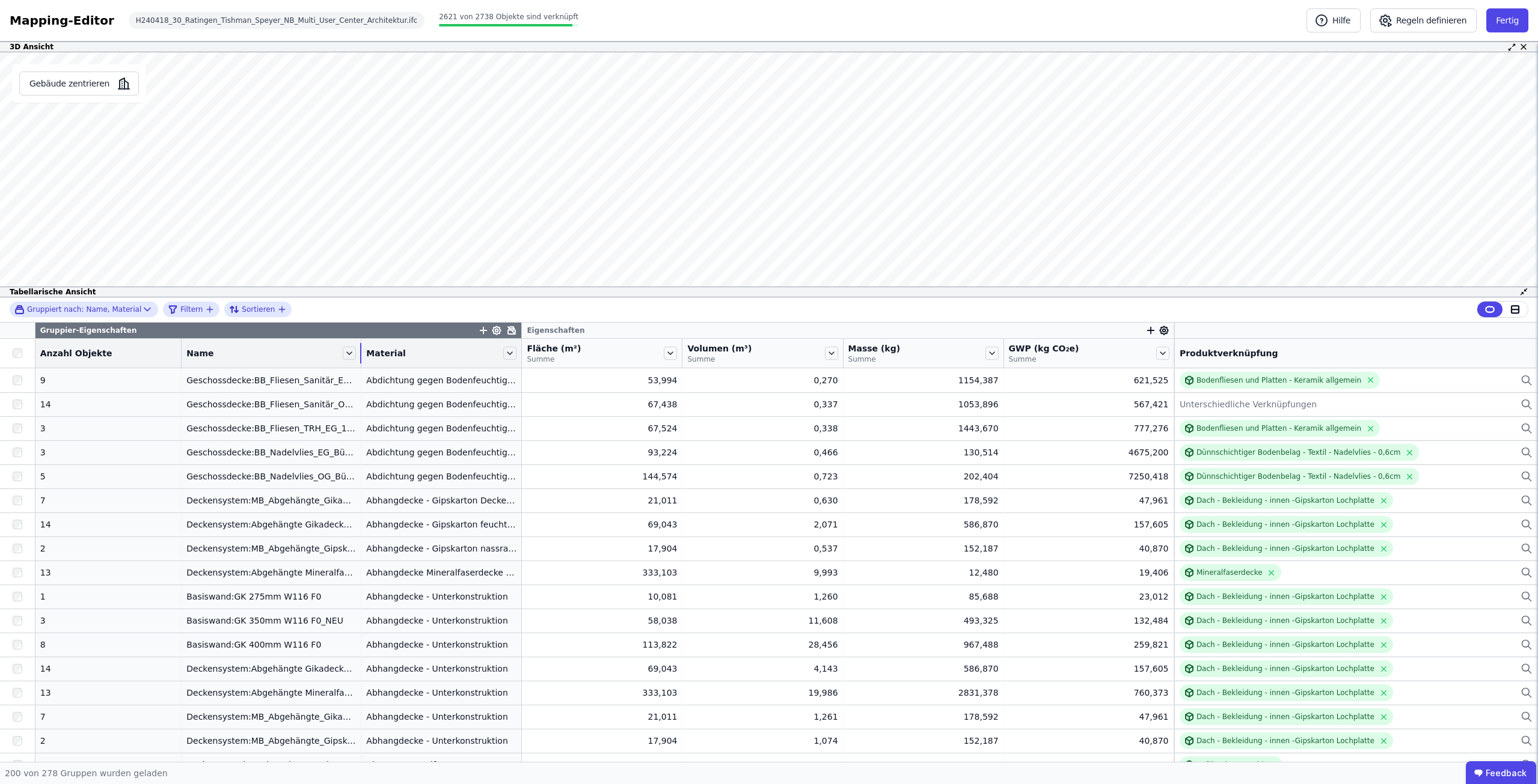
drag, startPoint x: 327, startPoint y: 354, endPoint x: 391, endPoint y: 356, distance: 64.0
click at [360, 356] on div "Name" at bounding box center [271, 353] width 179 height 20
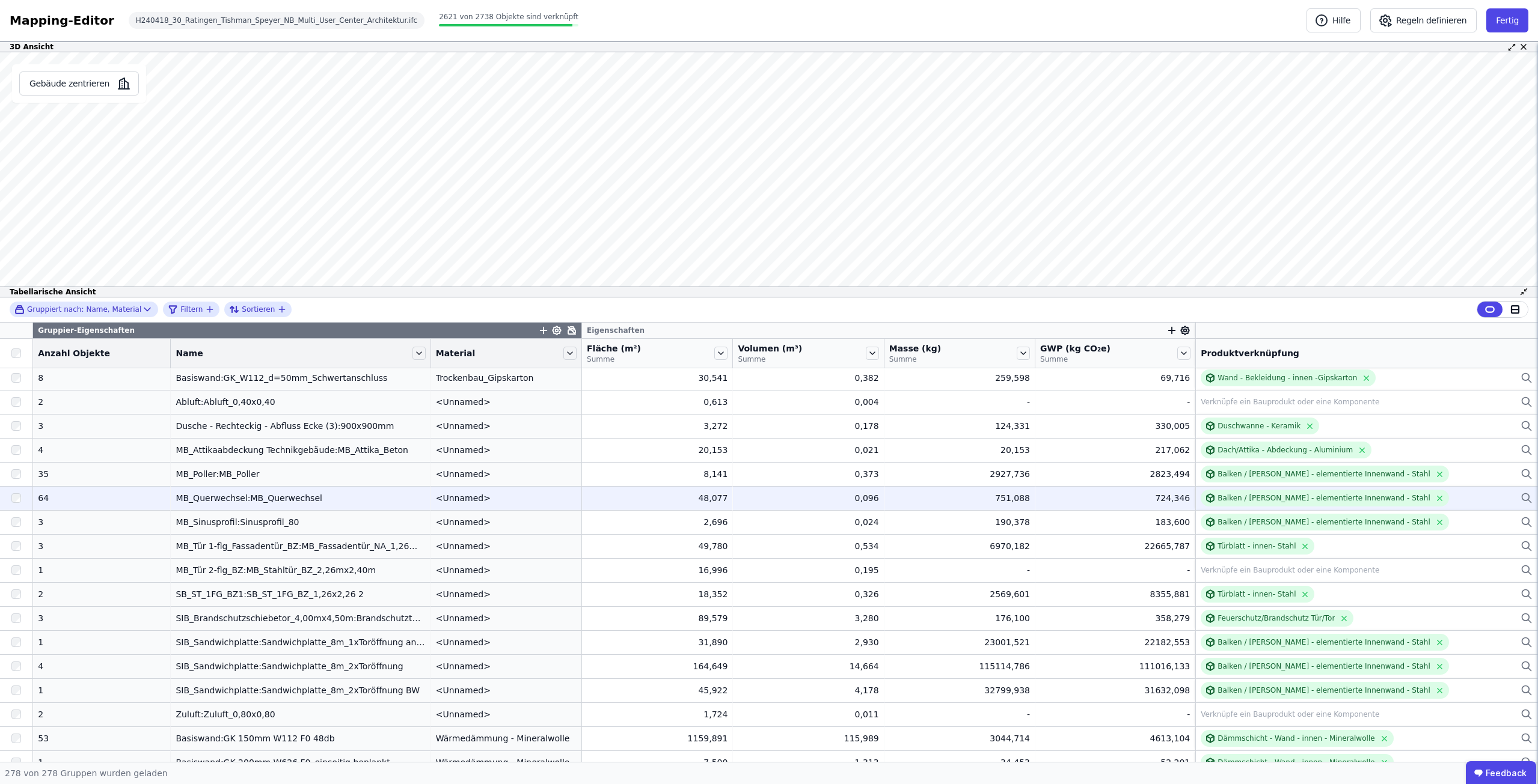
scroll to position [6036, 0]
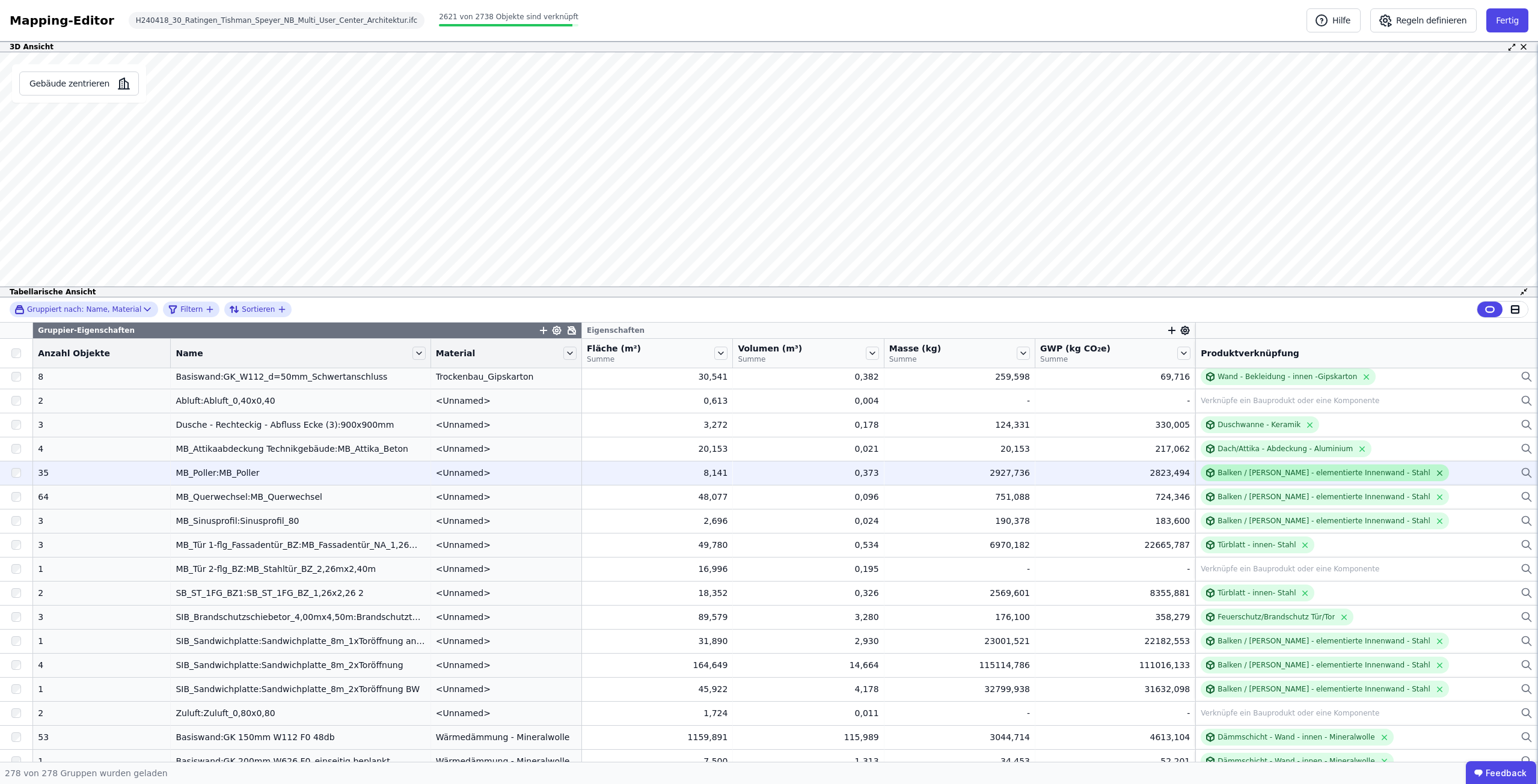
click at [1435, 472] on icon at bounding box center [1439, 473] width 9 height 9
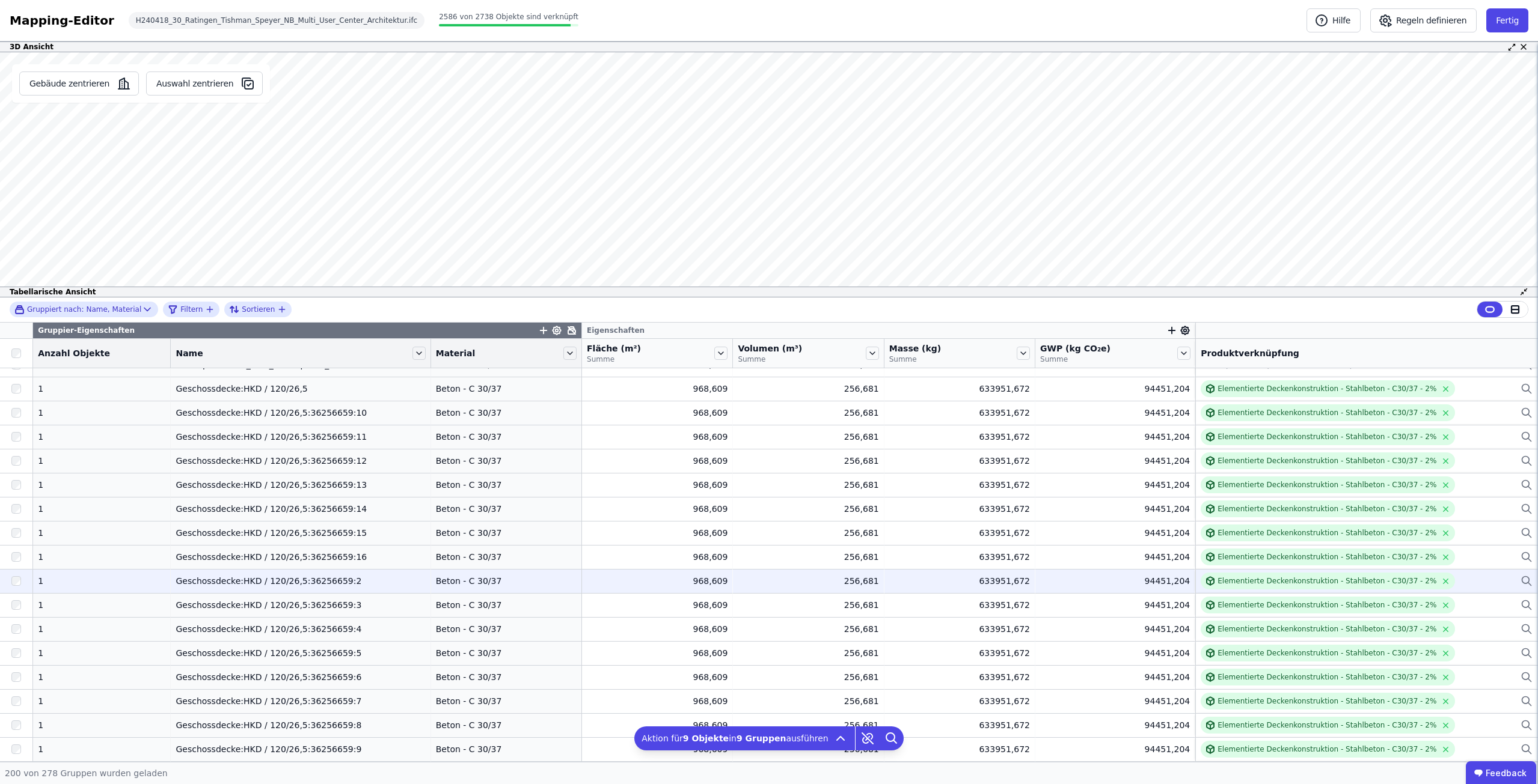
scroll to position [1590, 0]
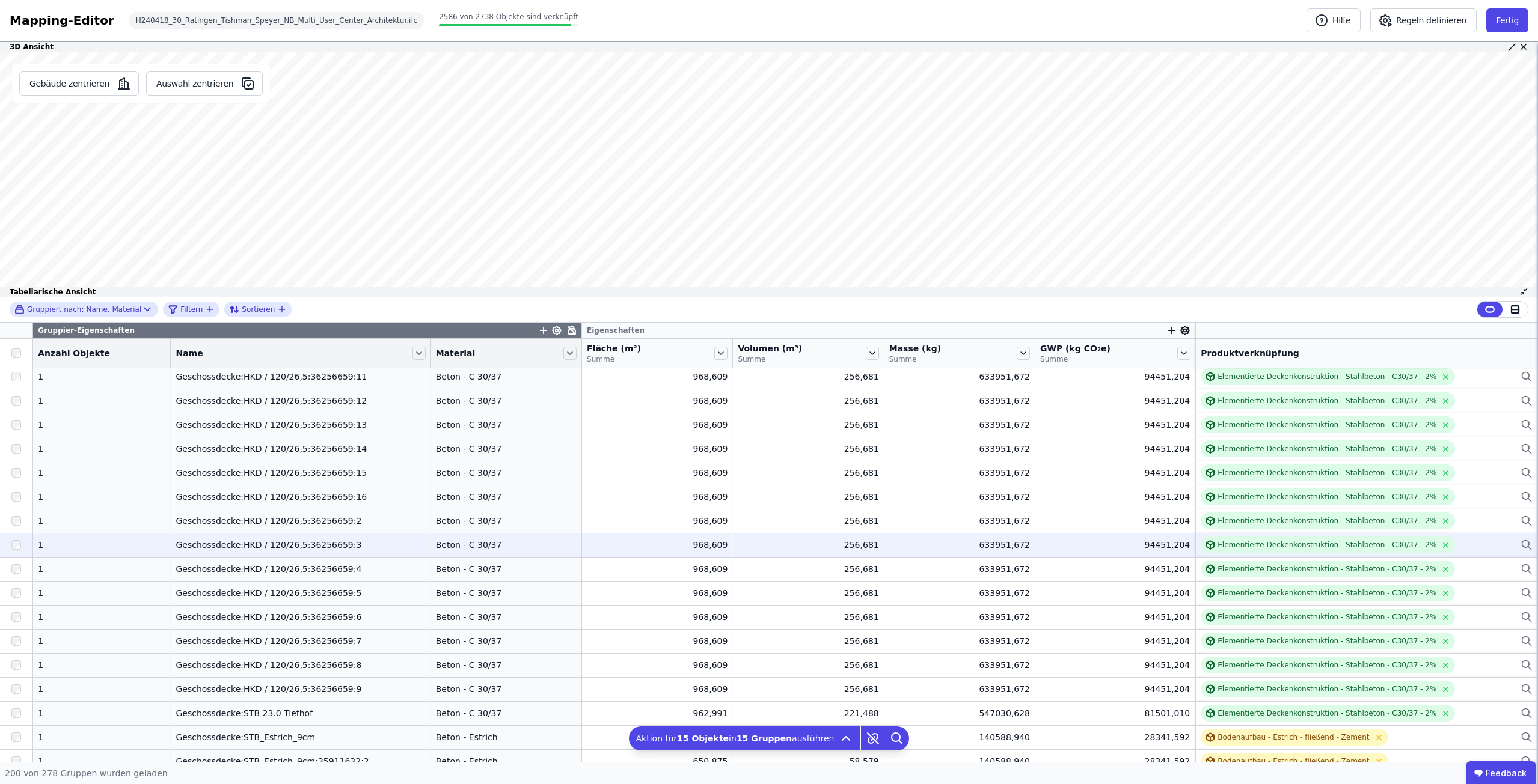
click at [15, 551] on div at bounding box center [16, 545] width 33 height 22
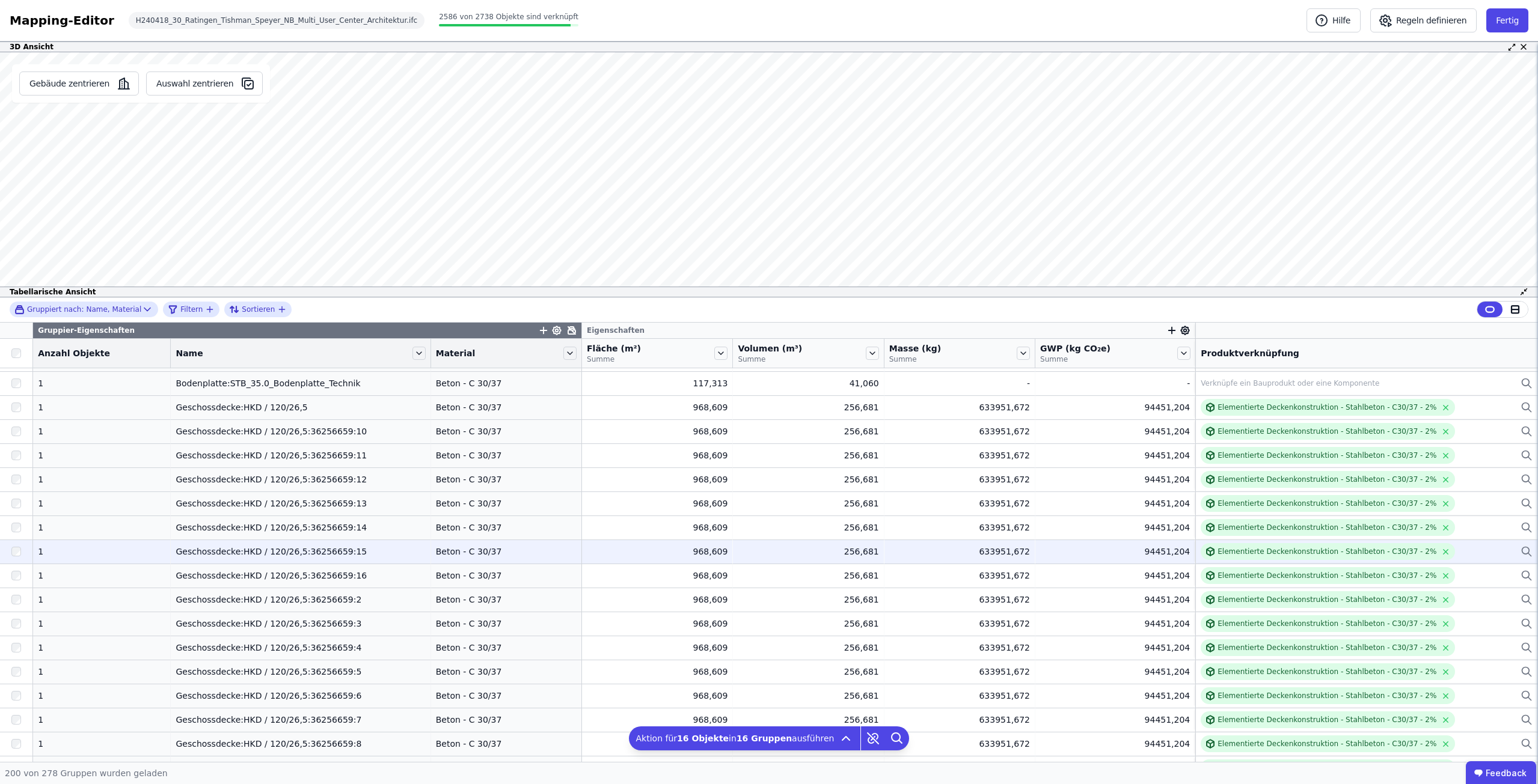
scroll to position [1530, 0]
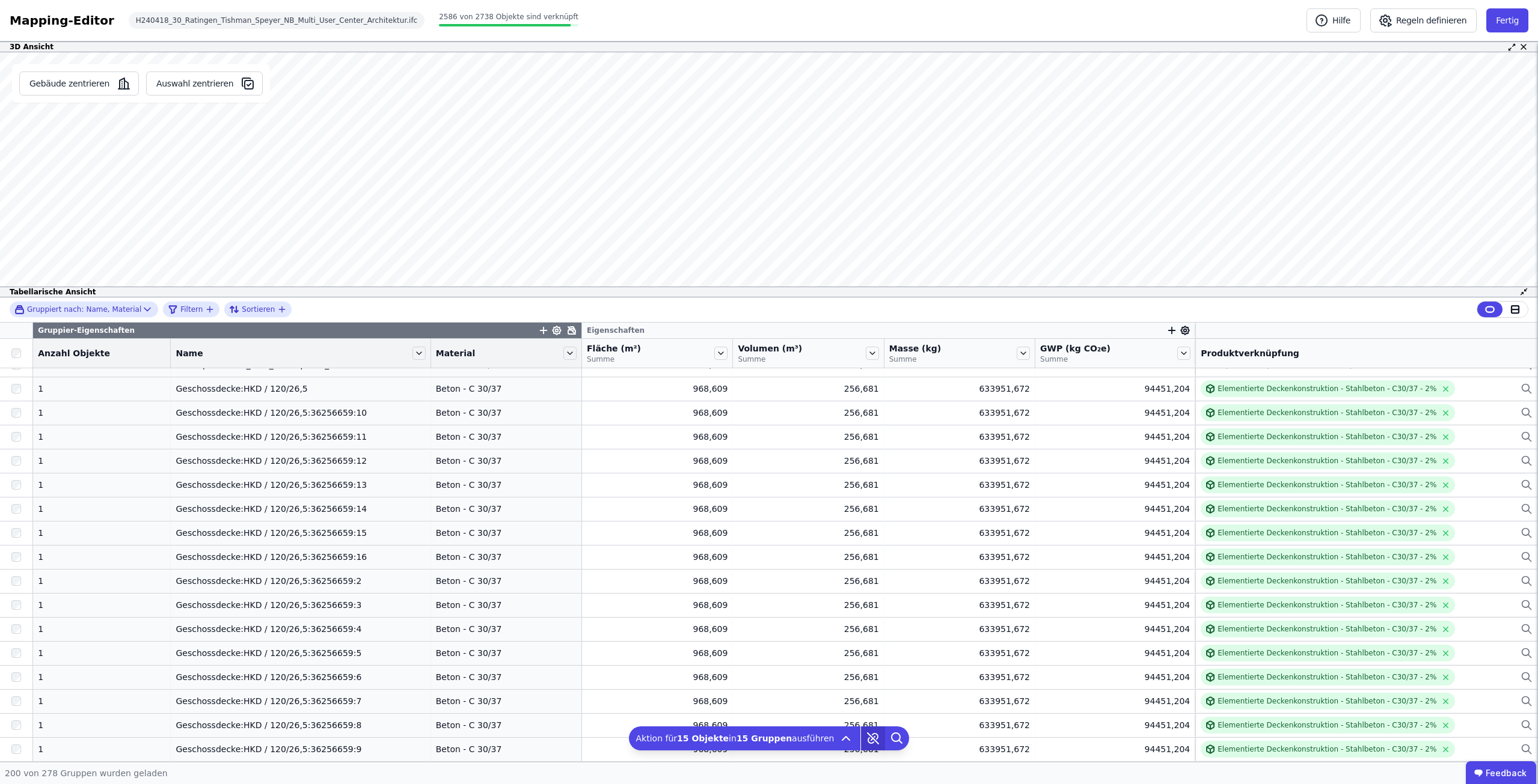
click at [864, 736] on icon at bounding box center [872, 738] width 24 height 24
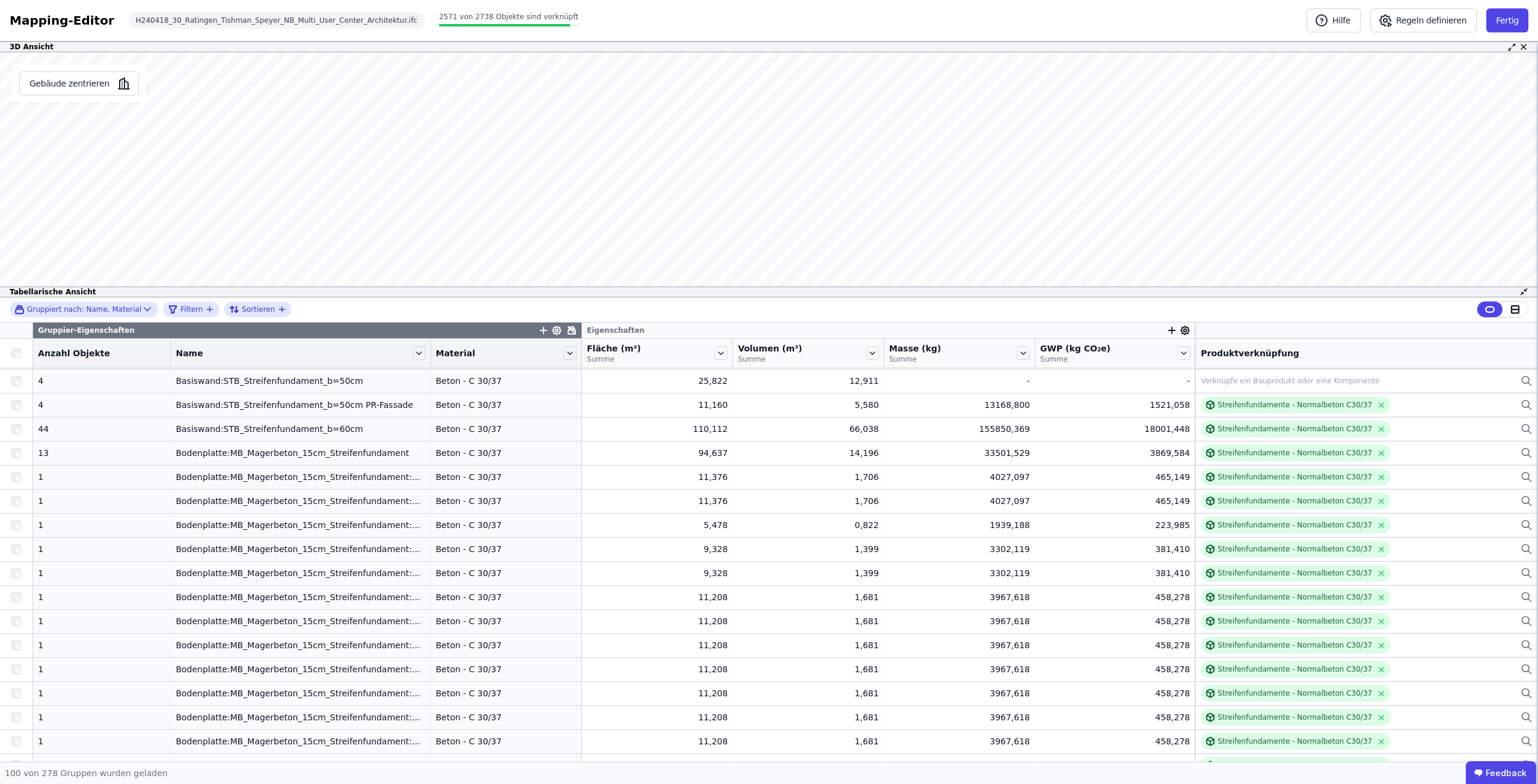
scroll to position [841, 0]
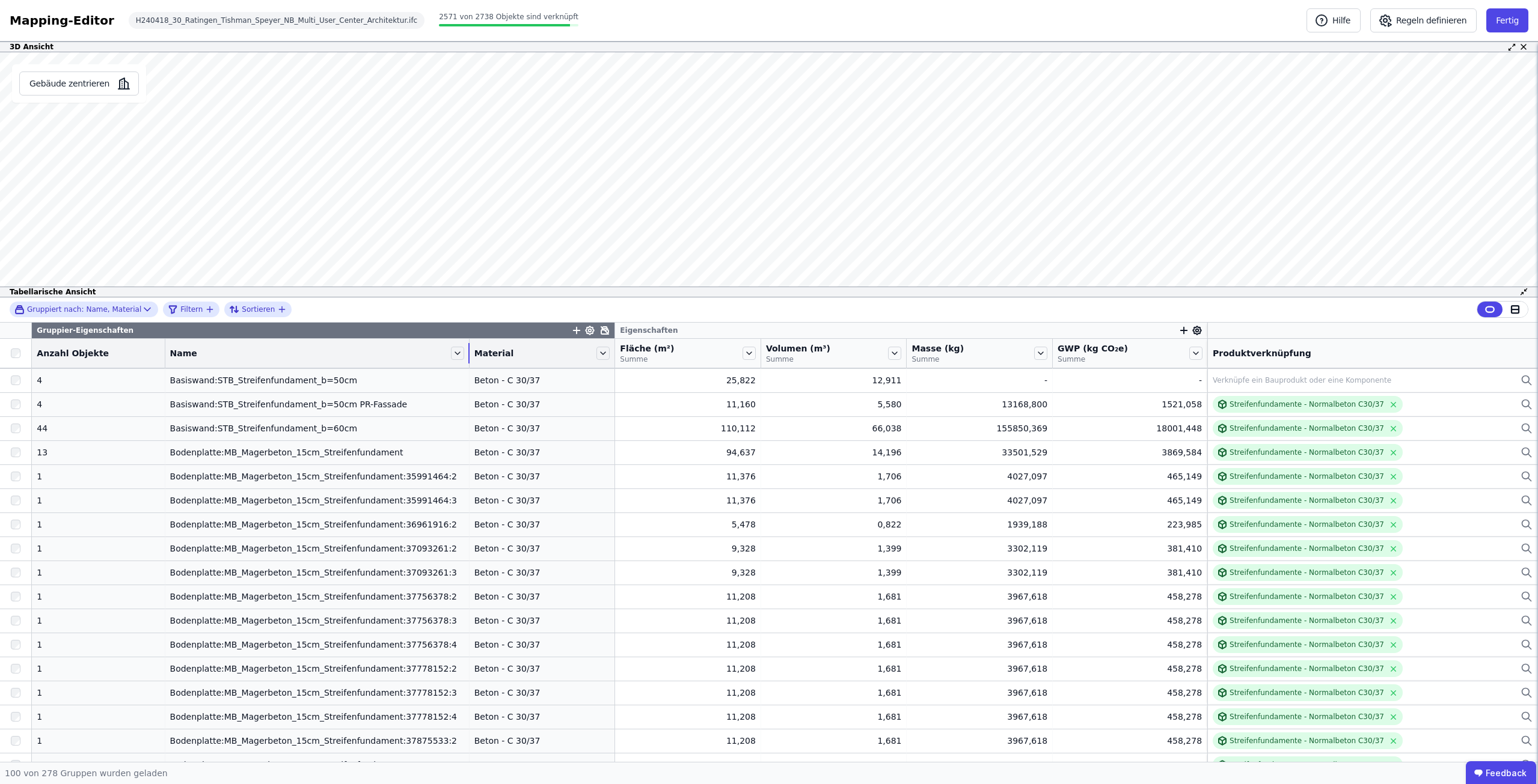
drag, startPoint x: 413, startPoint y: 355, endPoint x: 447, endPoint y: 355, distance: 34.0
click at [447, 355] on div "Name" at bounding box center [317, 353] width 304 height 20
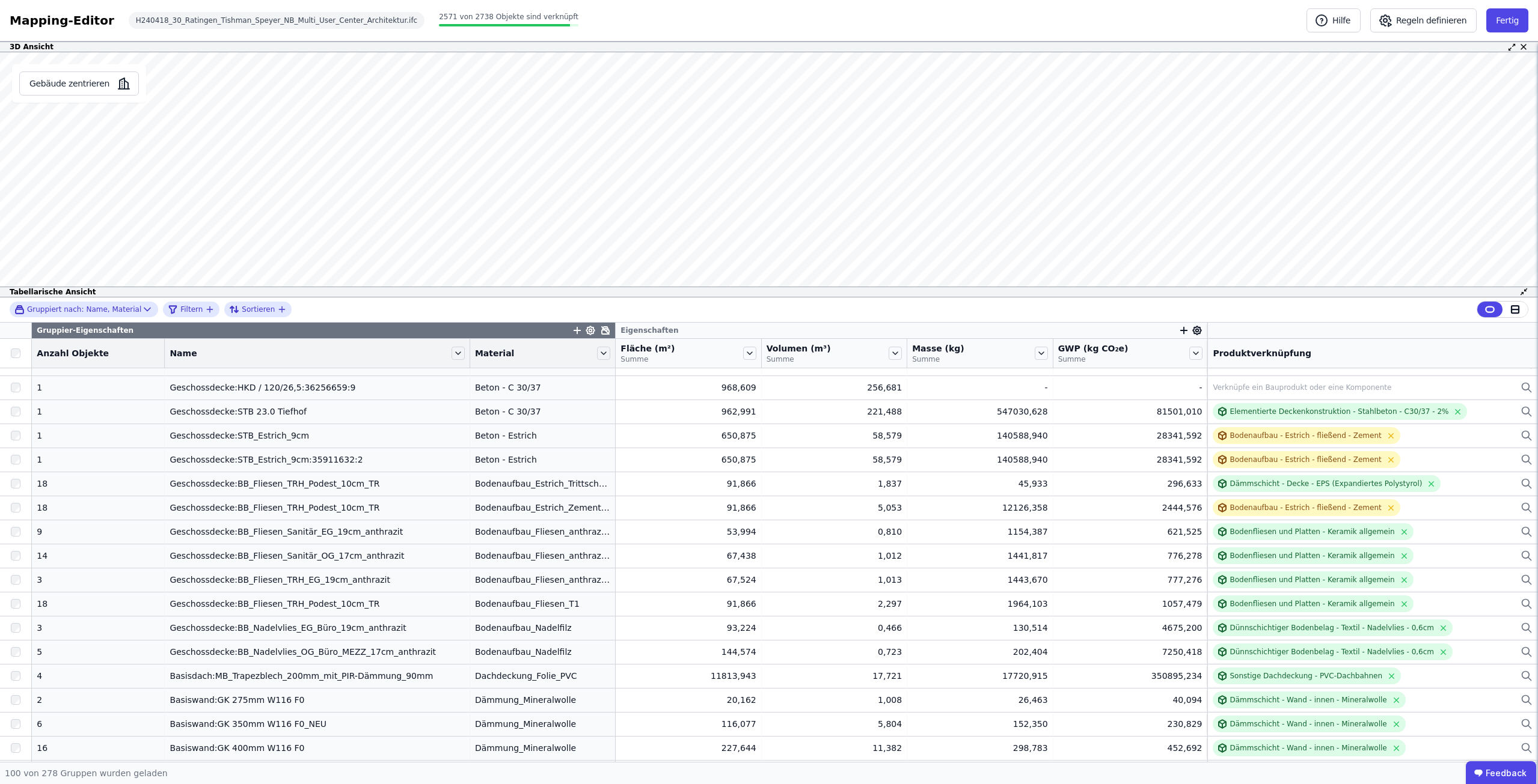
scroll to position [1862, 0]
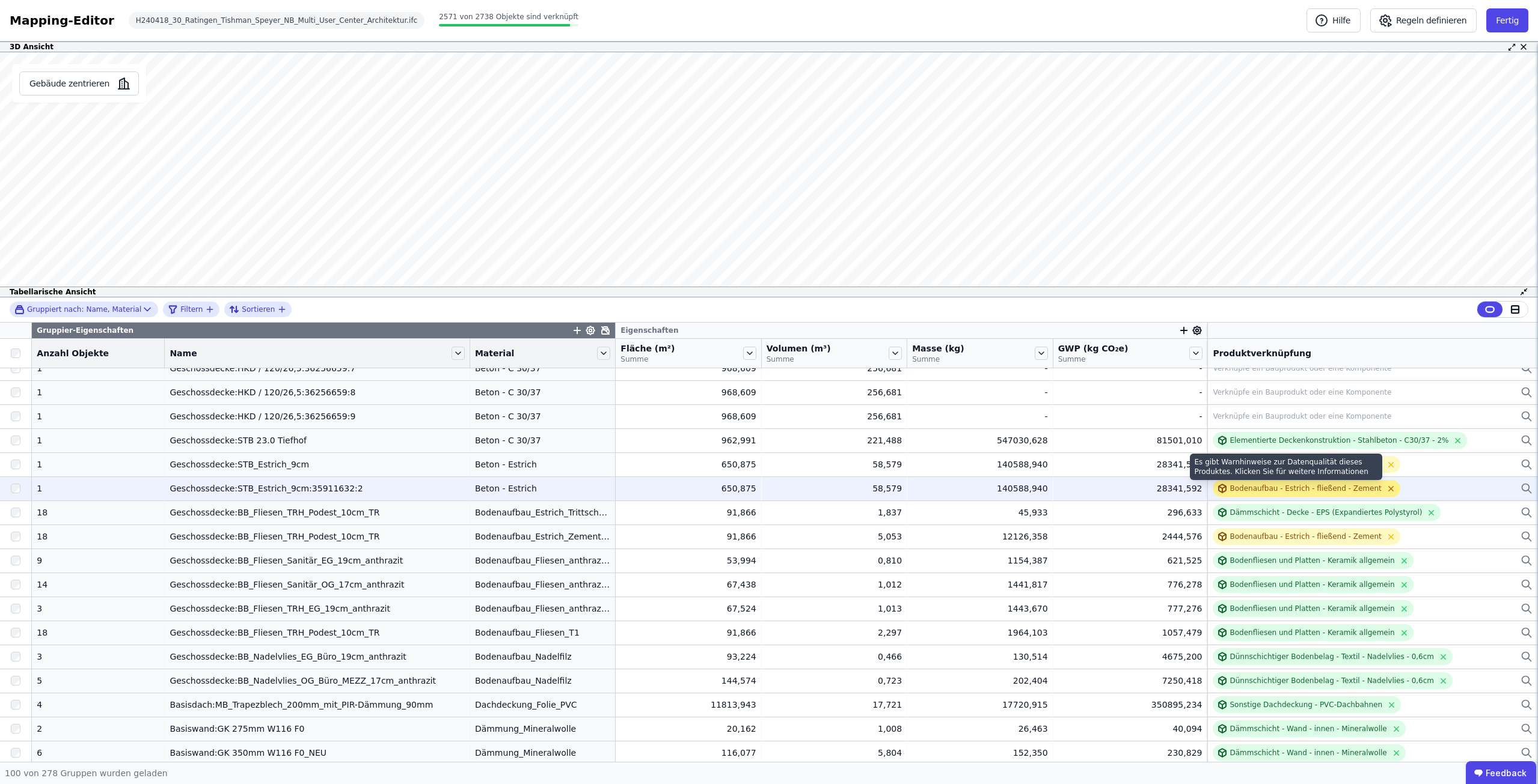
click at [1386, 488] on icon at bounding box center [1390, 488] width 9 height 9
